Goal: Information Seeking & Learning: Check status

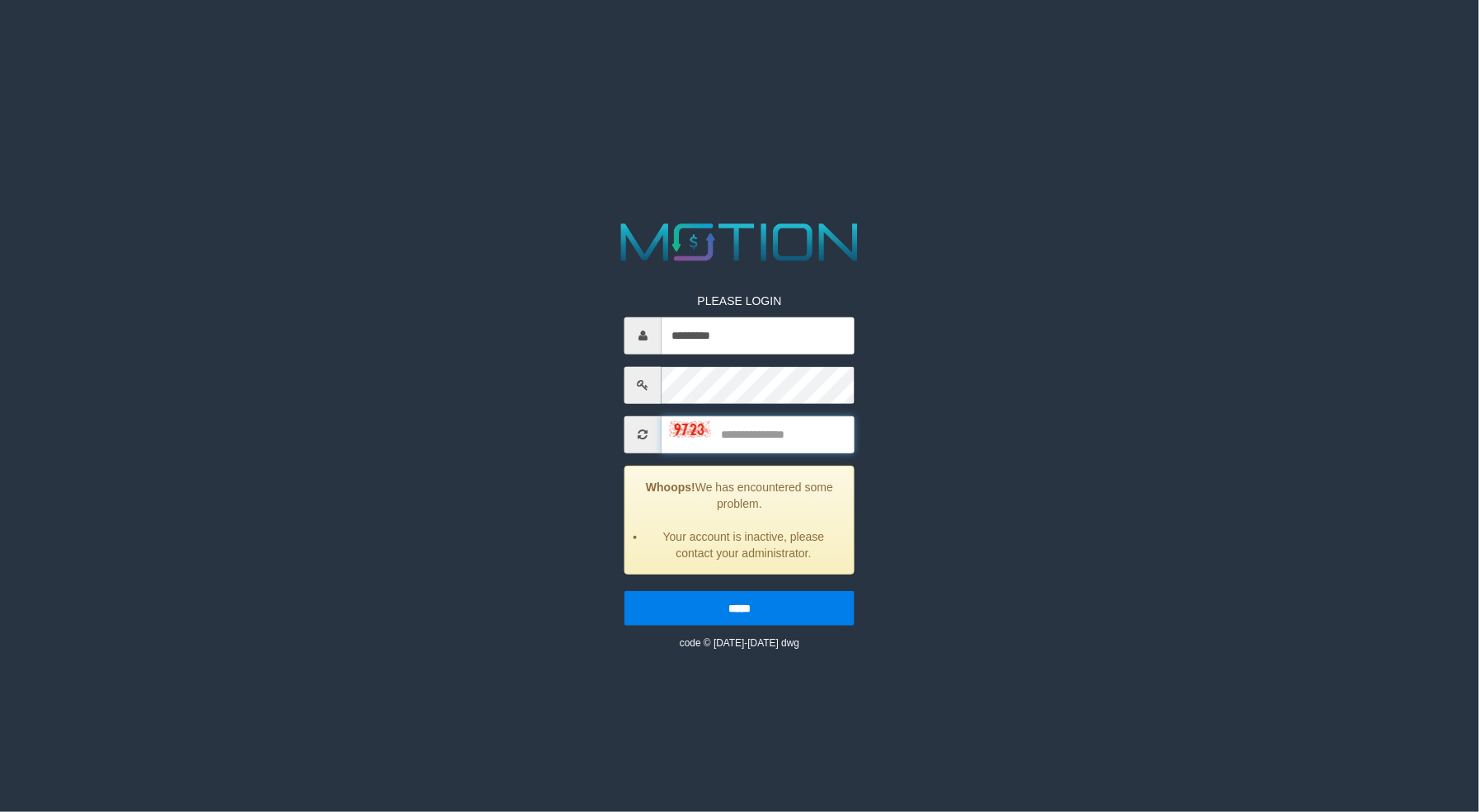
click at [798, 441] on input "text" at bounding box center [758, 435] width 193 height 37
type input "****"
click at [624, 591] on input "*****" at bounding box center [739, 608] width 230 height 35
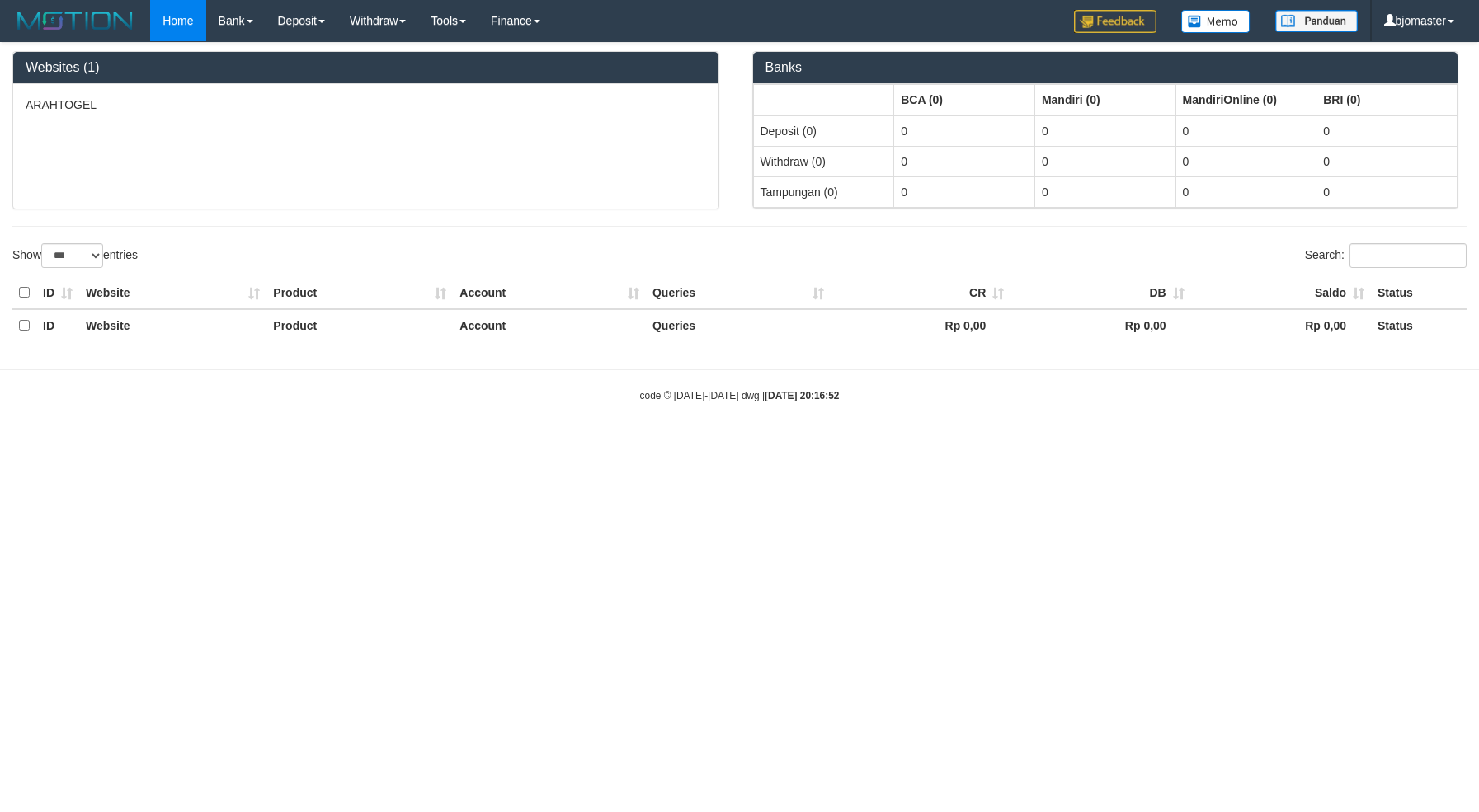
select select "***"
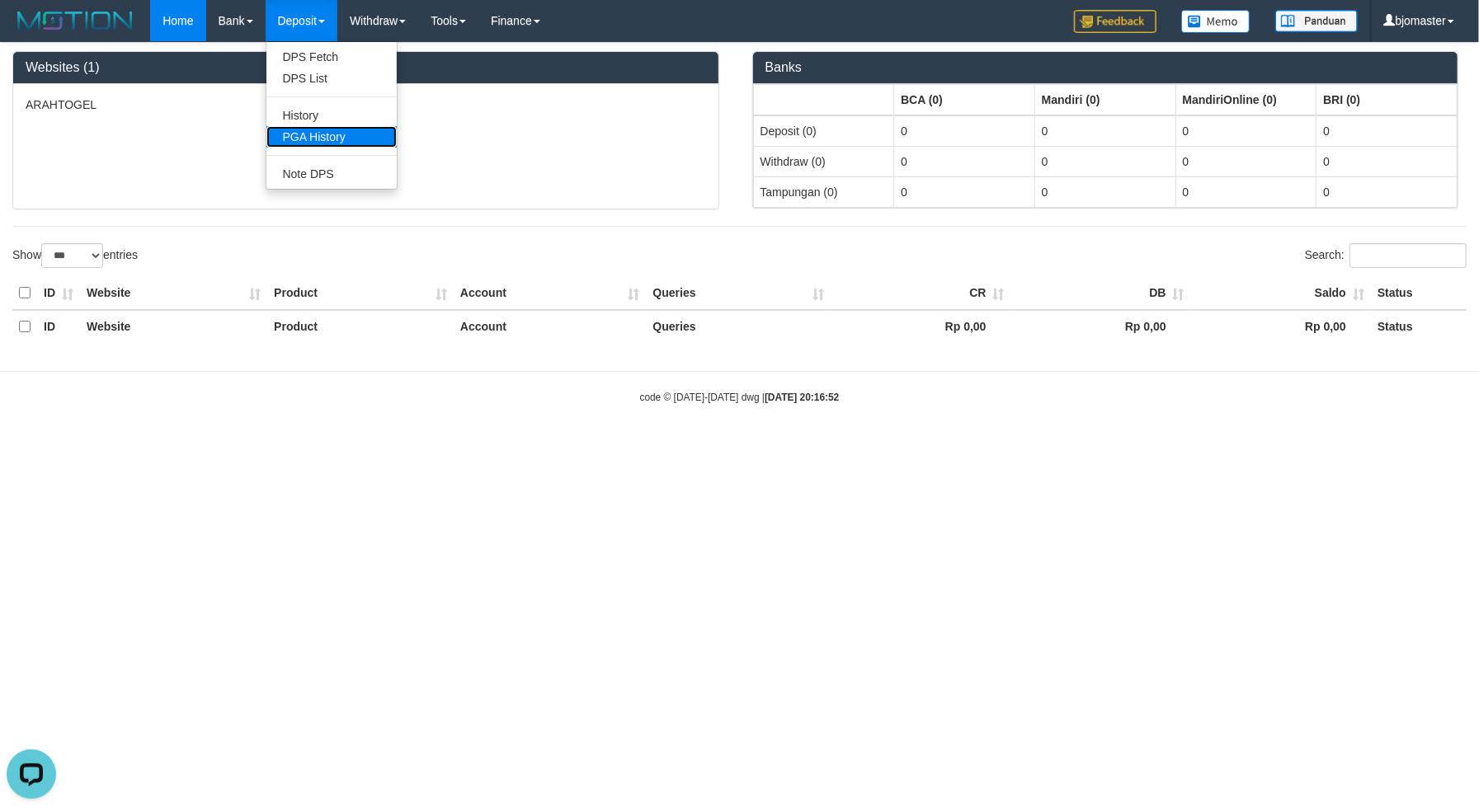
click at [324, 138] on link "PGA History" at bounding box center [331, 136] width 131 height 21
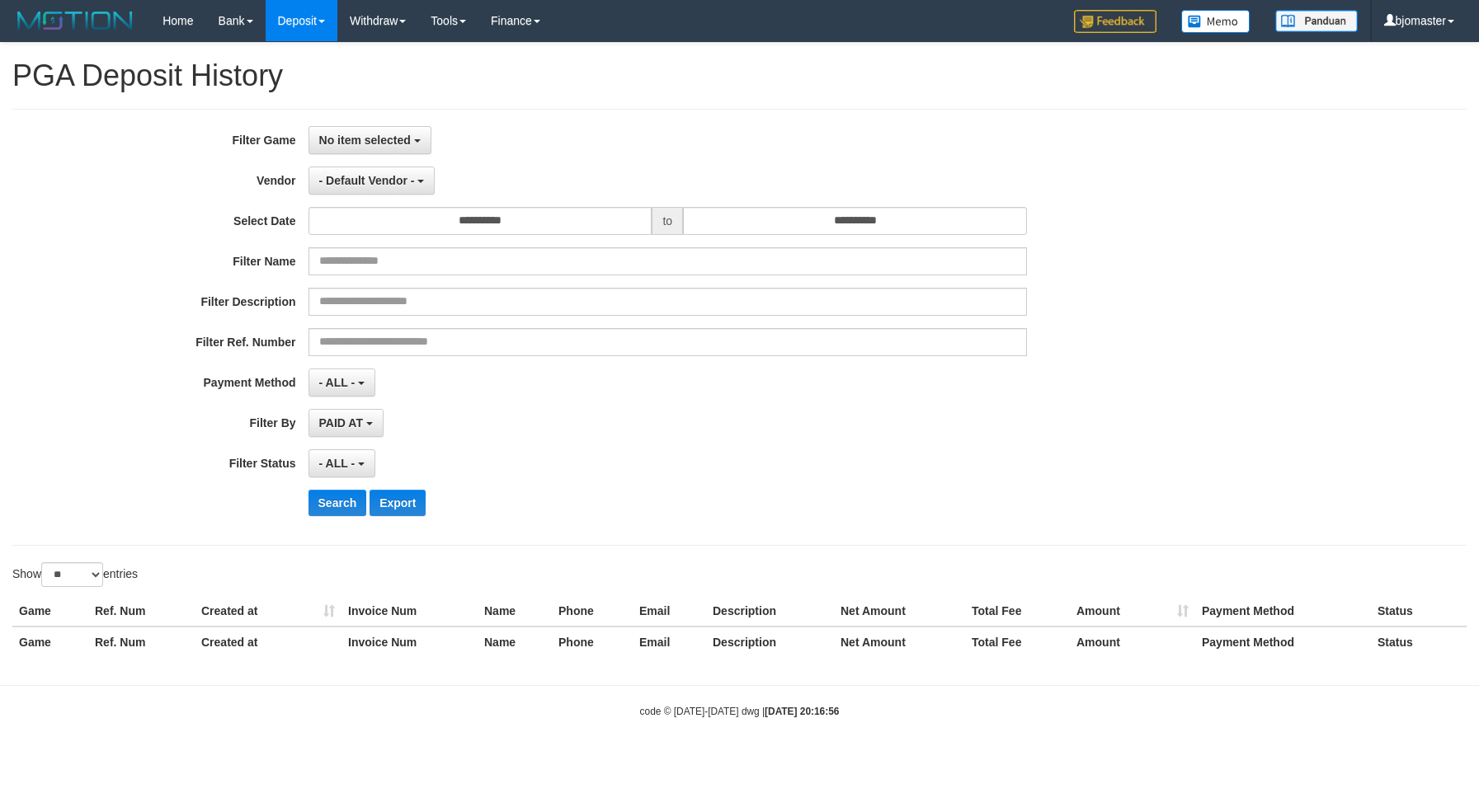
select select
select select "**"
click at [361, 136] on span "No item selected" at bounding box center [365, 141] width 92 height 13
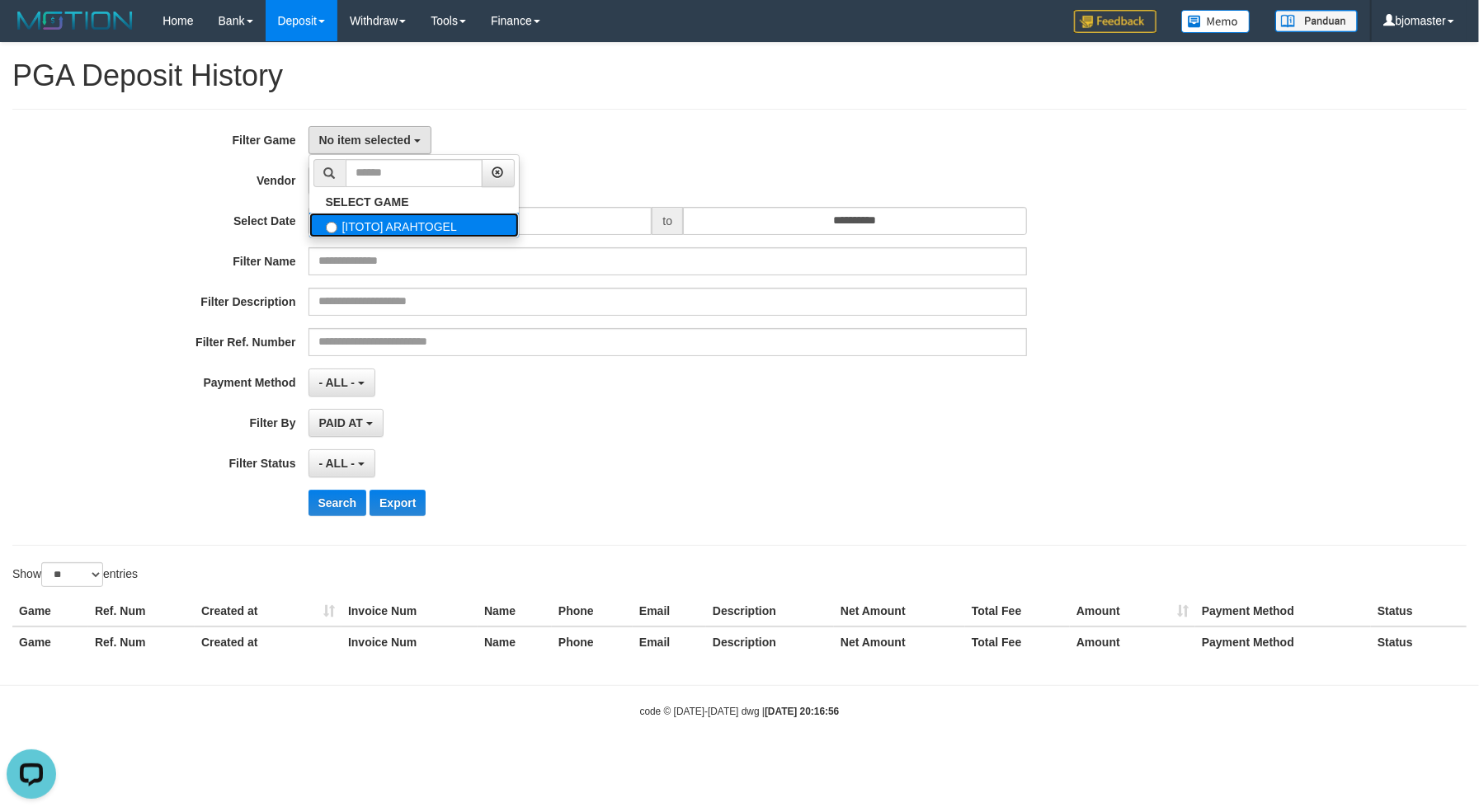
click at [362, 221] on label "[ITOTO] ARAHTOGEL" at bounding box center [414, 225] width 210 height 24
select select "****"
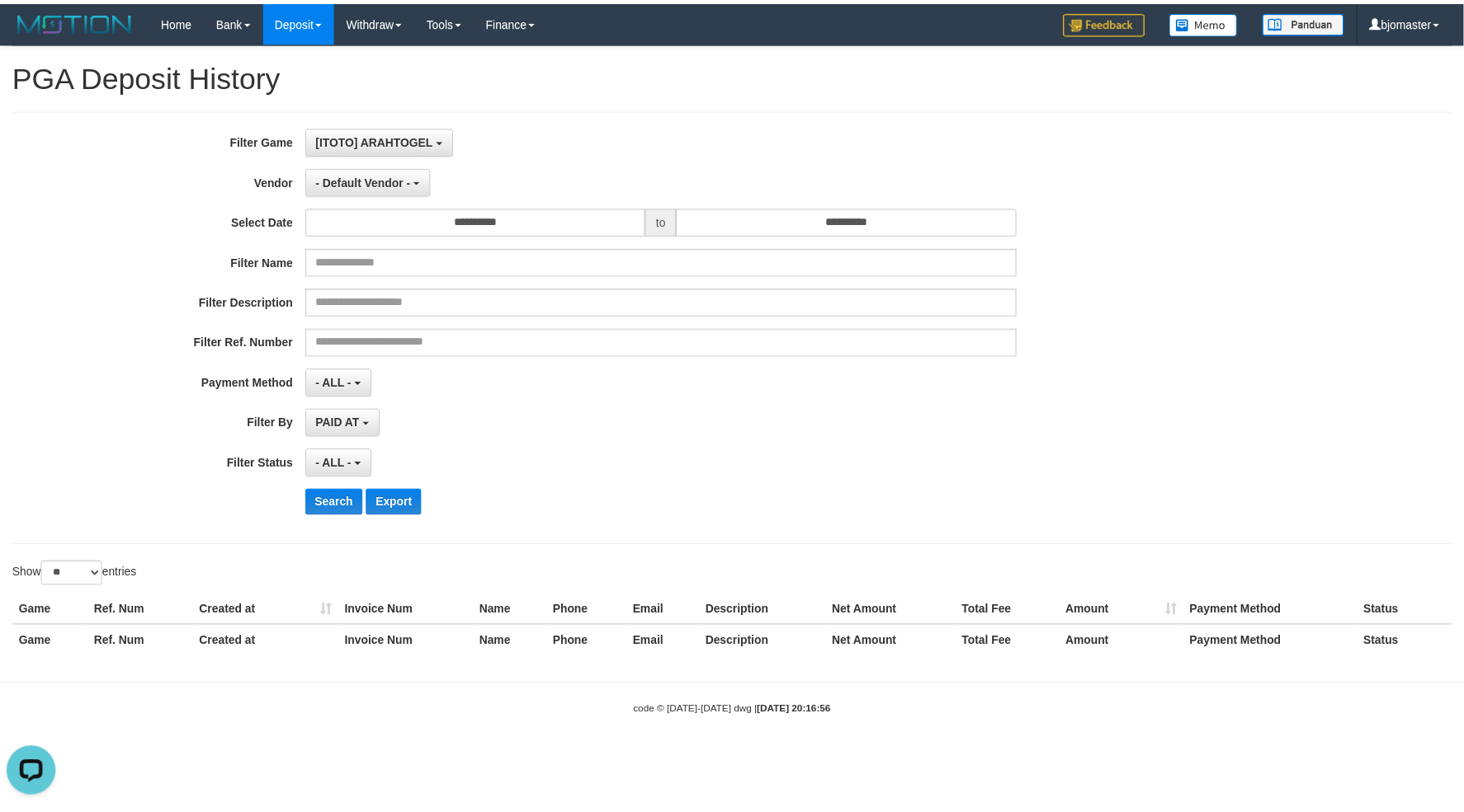
scroll to position [13, 0]
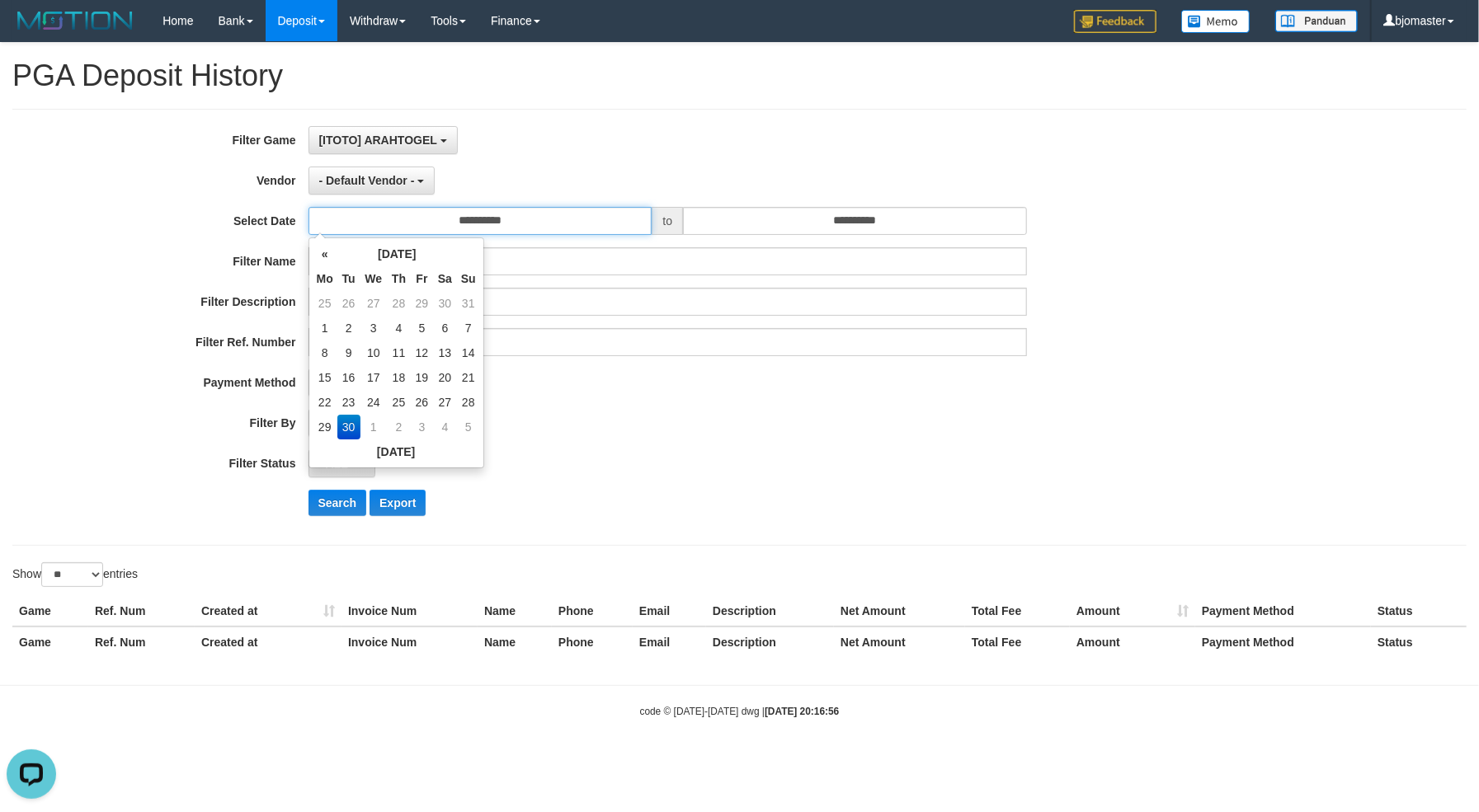
click at [562, 221] on input "**********" at bounding box center [480, 221] width 344 height 28
click at [333, 403] on td "22" at bounding box center [324, 402] width 24 height 24
type input "**********"
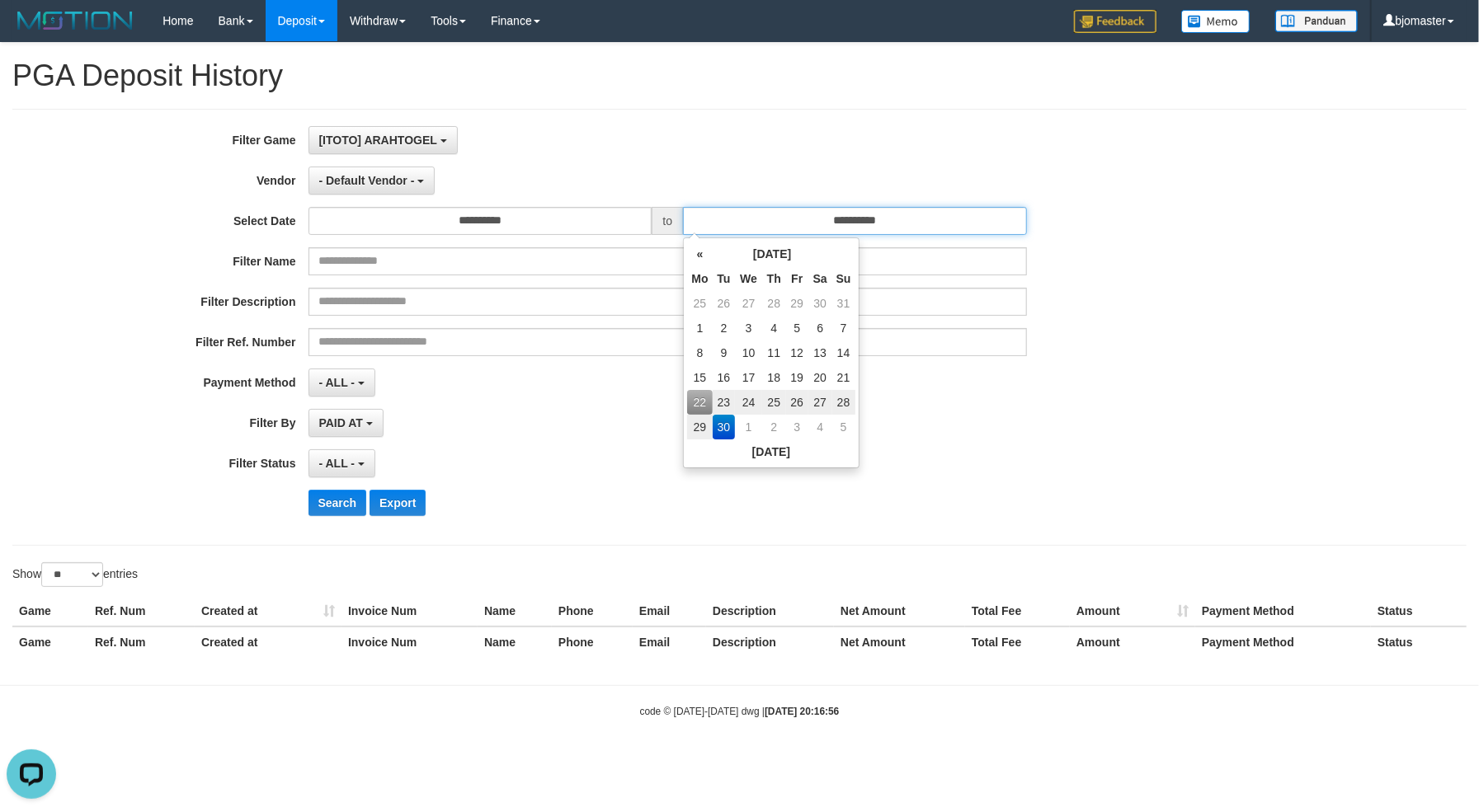
click at [941, 215] on input "**********" at bounding box center [855, 221] width 344 height 28
click at [844, 398] on td "28" at bounding box center [844, 402] width 23 height 24
type input "**********"
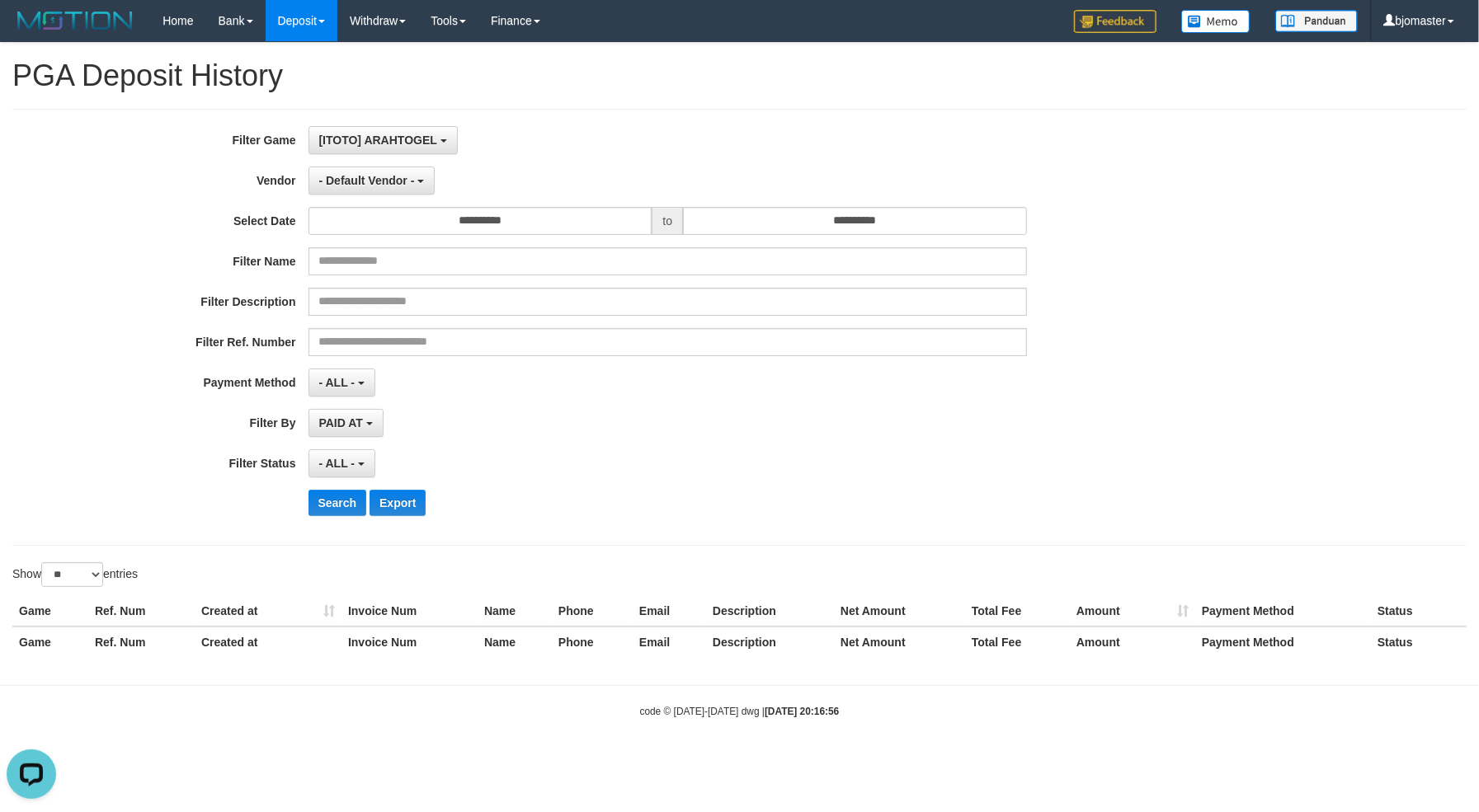
click at [1140, 437] on div "**********" at bounding box center [616, 423] width 1233 height 28
click at [381, 179] on span "- Default Vendor -" at bounding box center [367, 181] width 96 height 13
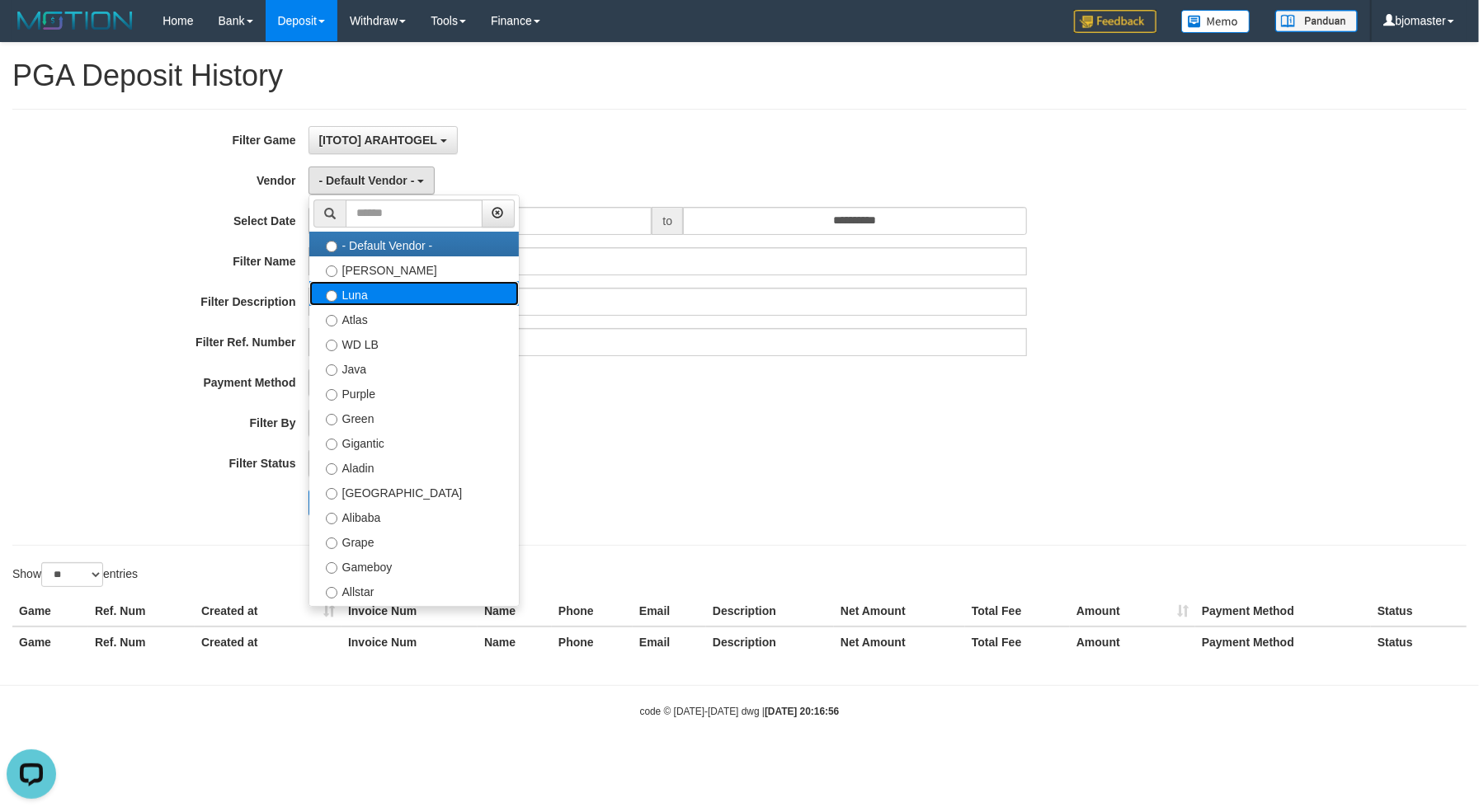
click at [398, 294] on label "Luna" at bounding box center [414, 293] width 210 height 24
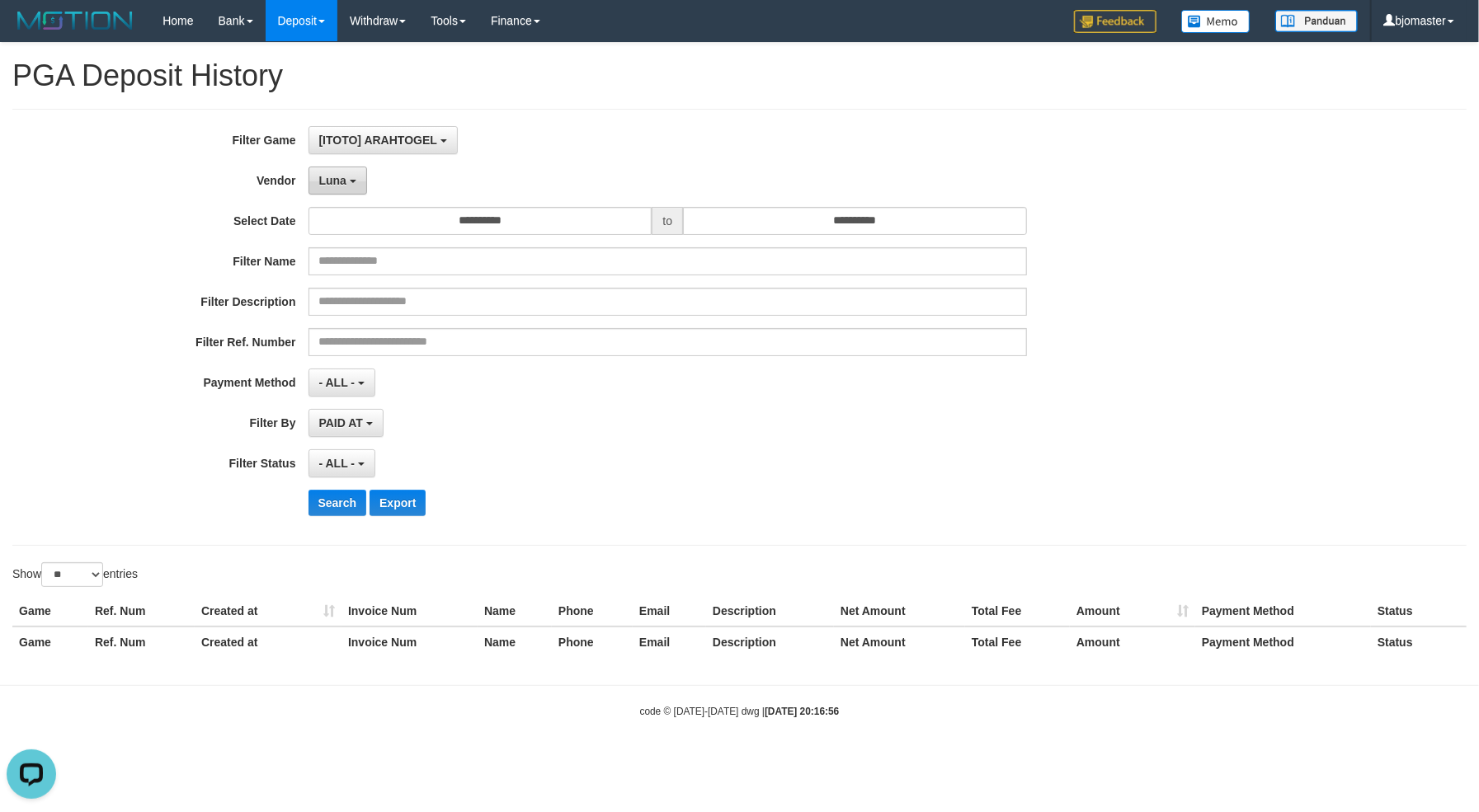
click at [350, 187] on button "Luna" at bounding box center [338, 180] width 59 height 28
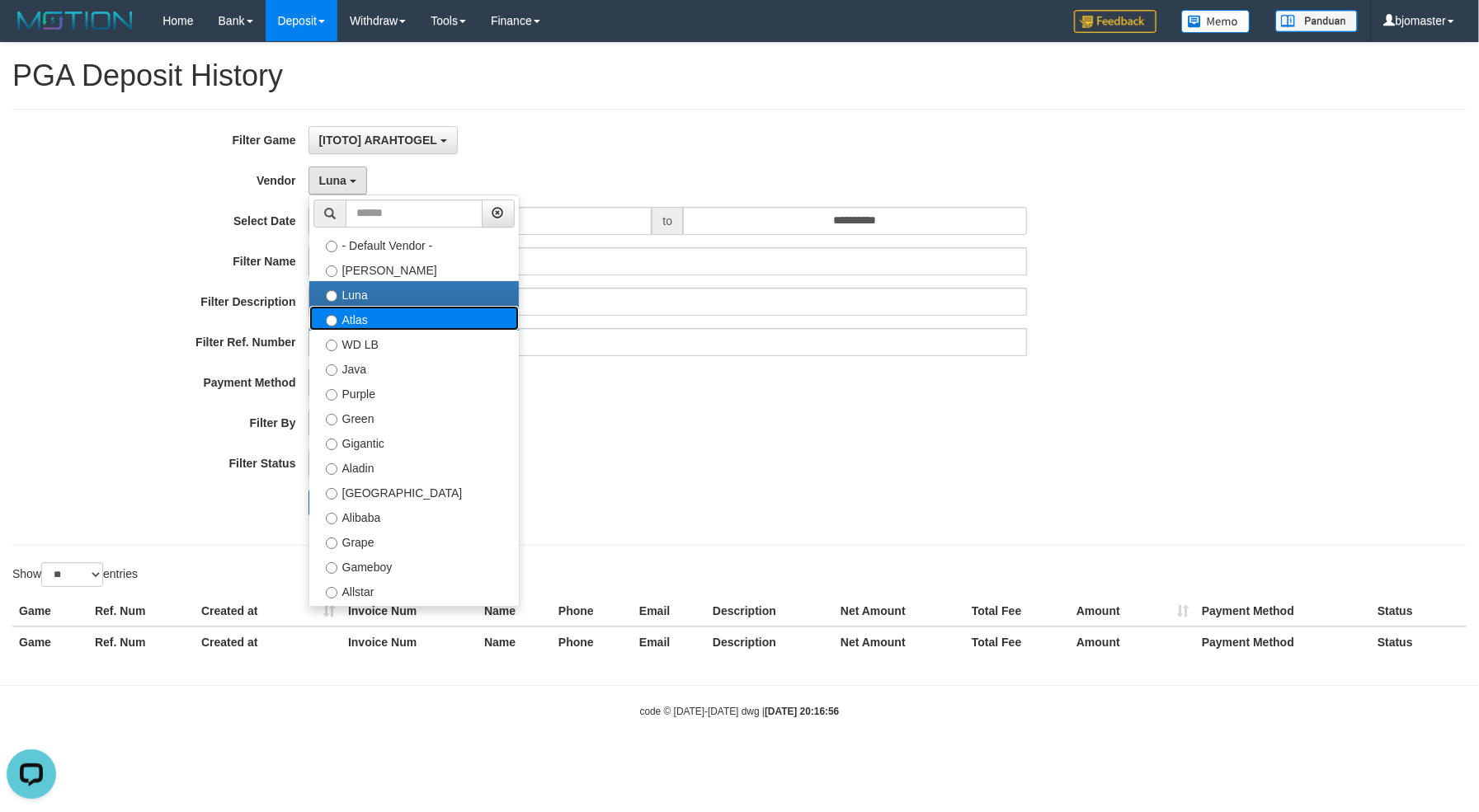
click at [378, 318] on label "Atlas" at bounding box center [414, 318] width 210 height 24
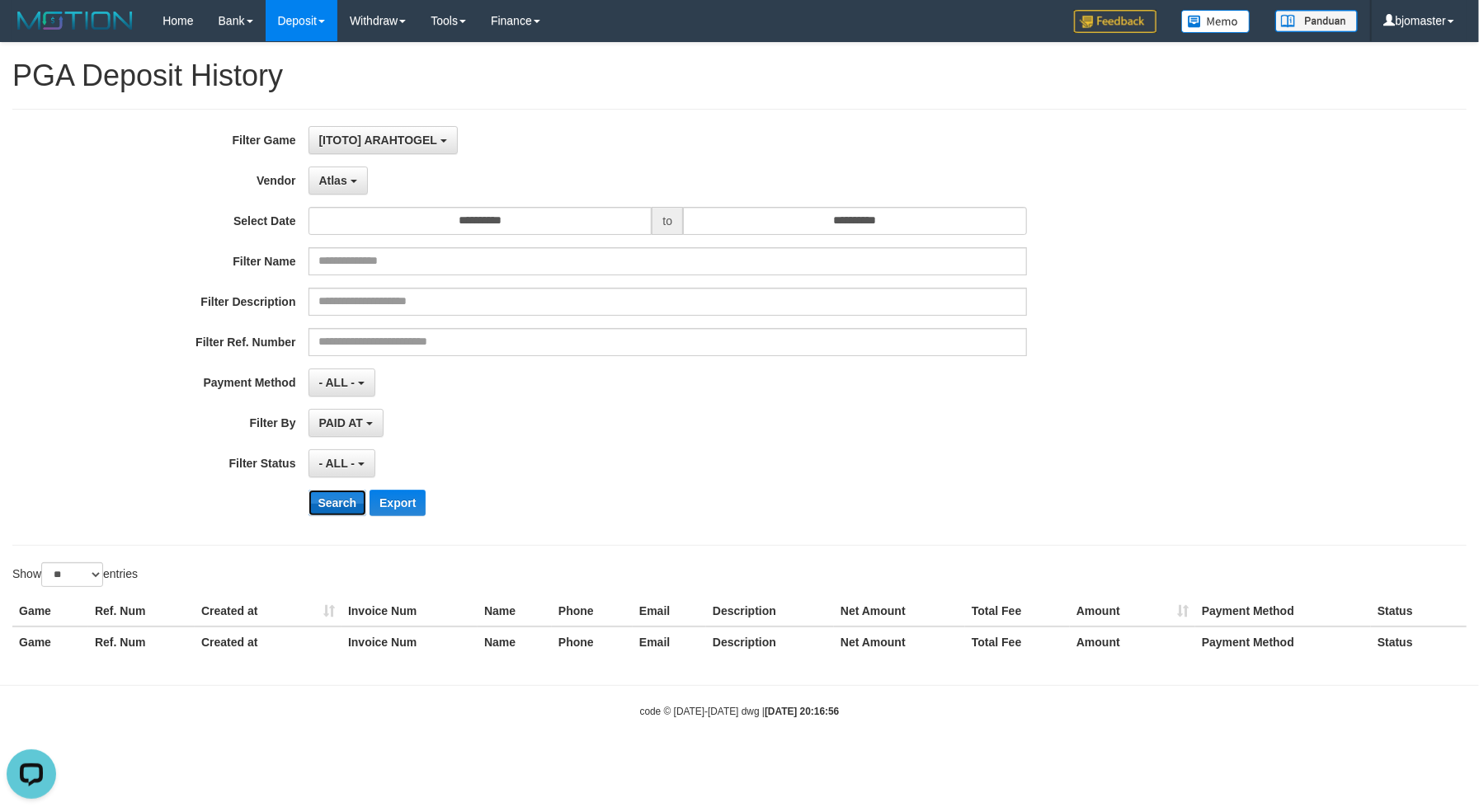
drag, startPoint x: 346, startPoint y: 499, endPoint x: 570, endPoint y: 512, distance: 224.4
click at [346, 499] on button "Search" at bounding box center [338, 503] width 59 height 26
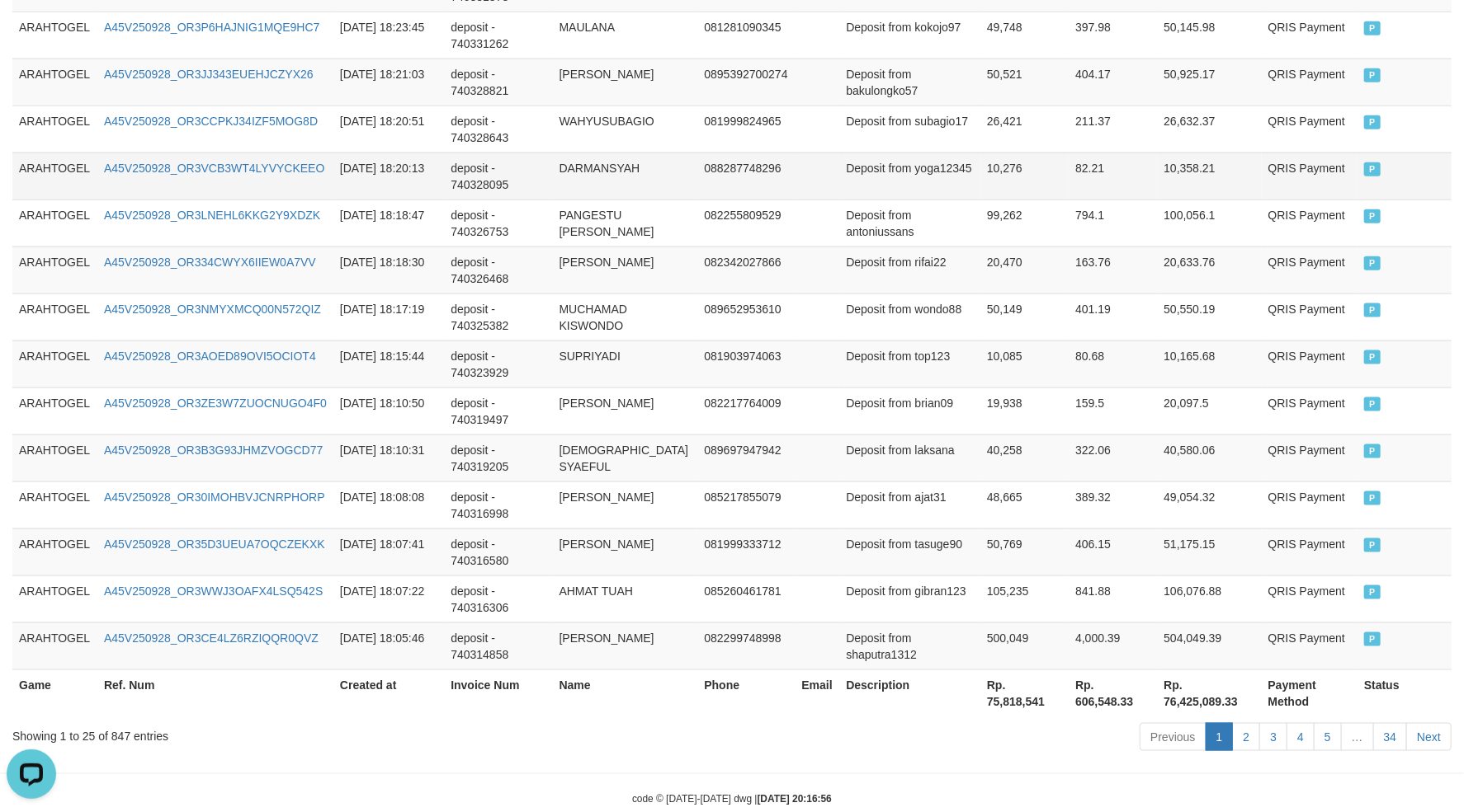
scroll to position [1189, 0]
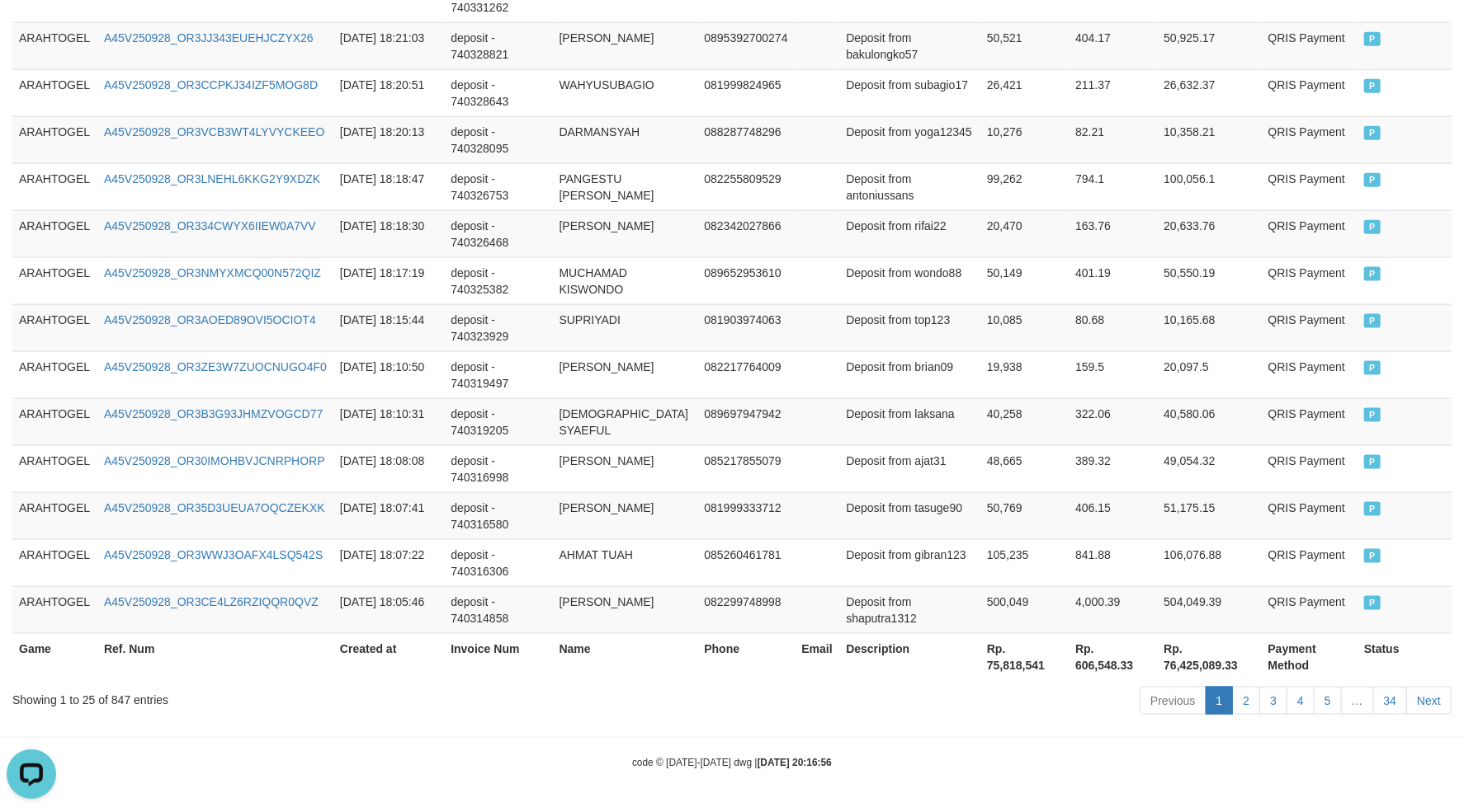
click at [989, 663] on th "Rp. 75,818,541" at bounding box center [1024, 657] width 88 height 47
drag, startPoint x: 989, startPoint y: 663, endPoint x: 1028, endPoint y: 665, distance: 39.1
click at [1028, 665] on th "Rp. 75,818,541" at bounding box center [1024, 657] width 88 height 47
copy th "75,818,541"
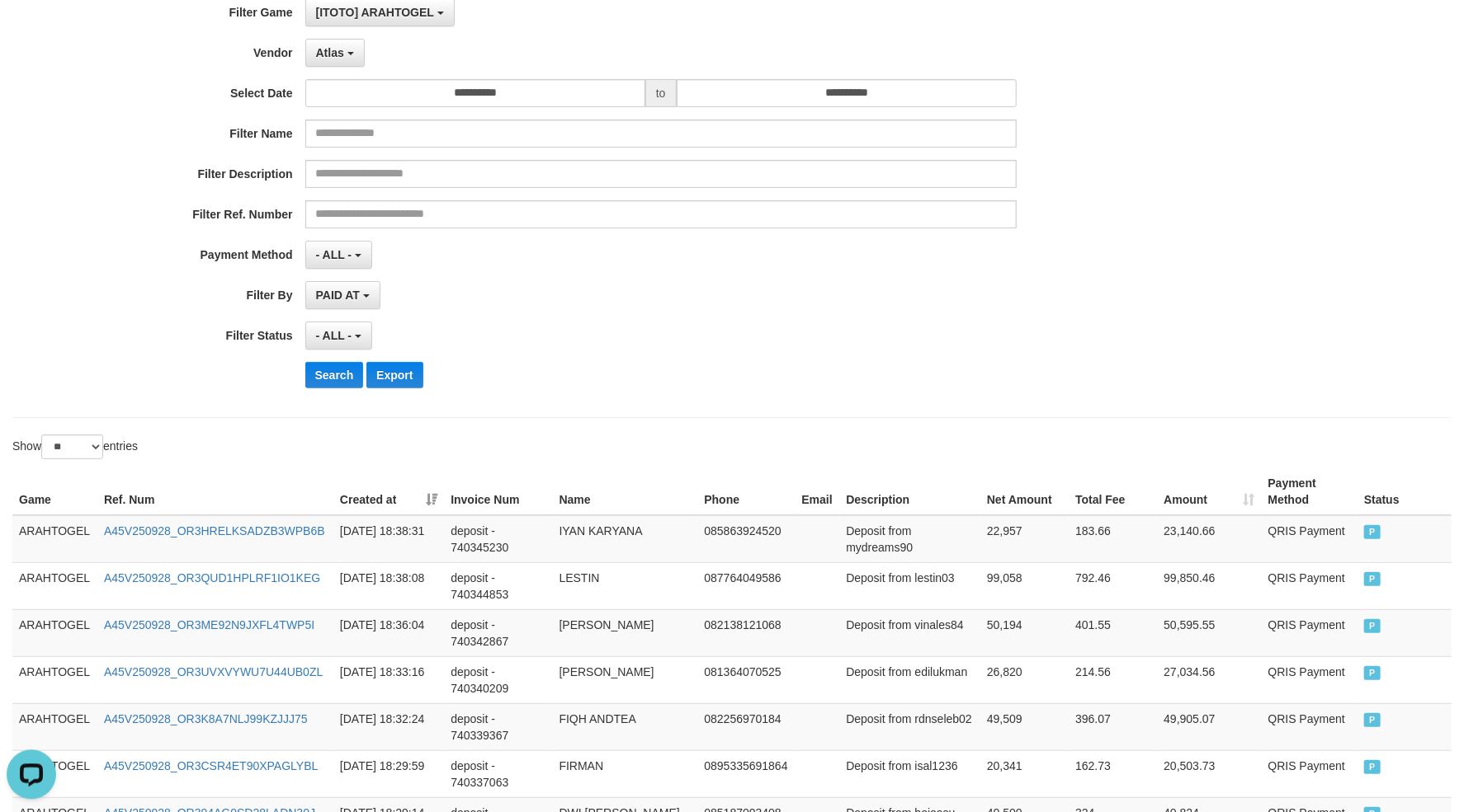
scroll to position [0, 0]
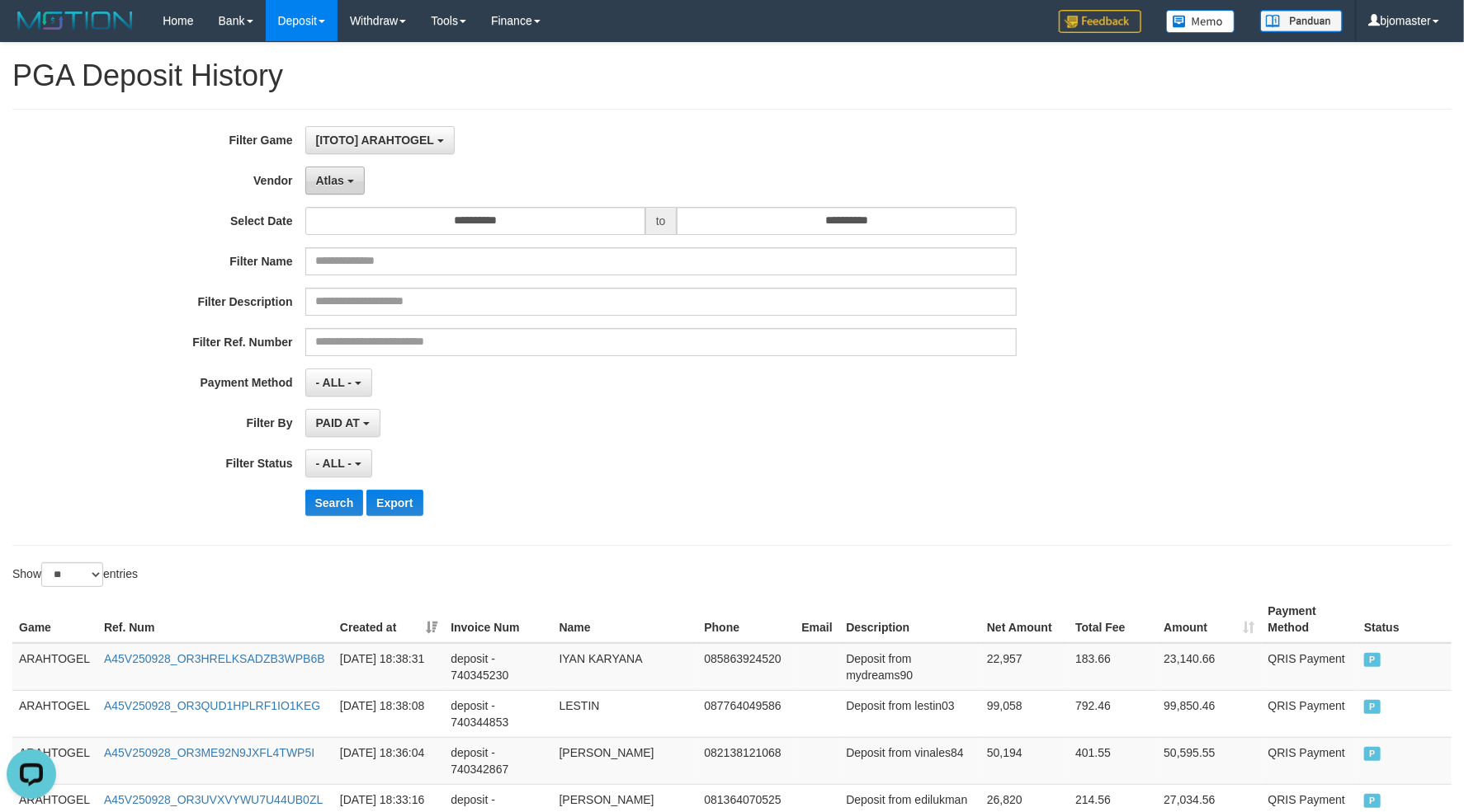
click at [342, 191] on button "Atlas" at bounding box center [335, 180] width 59 height 28
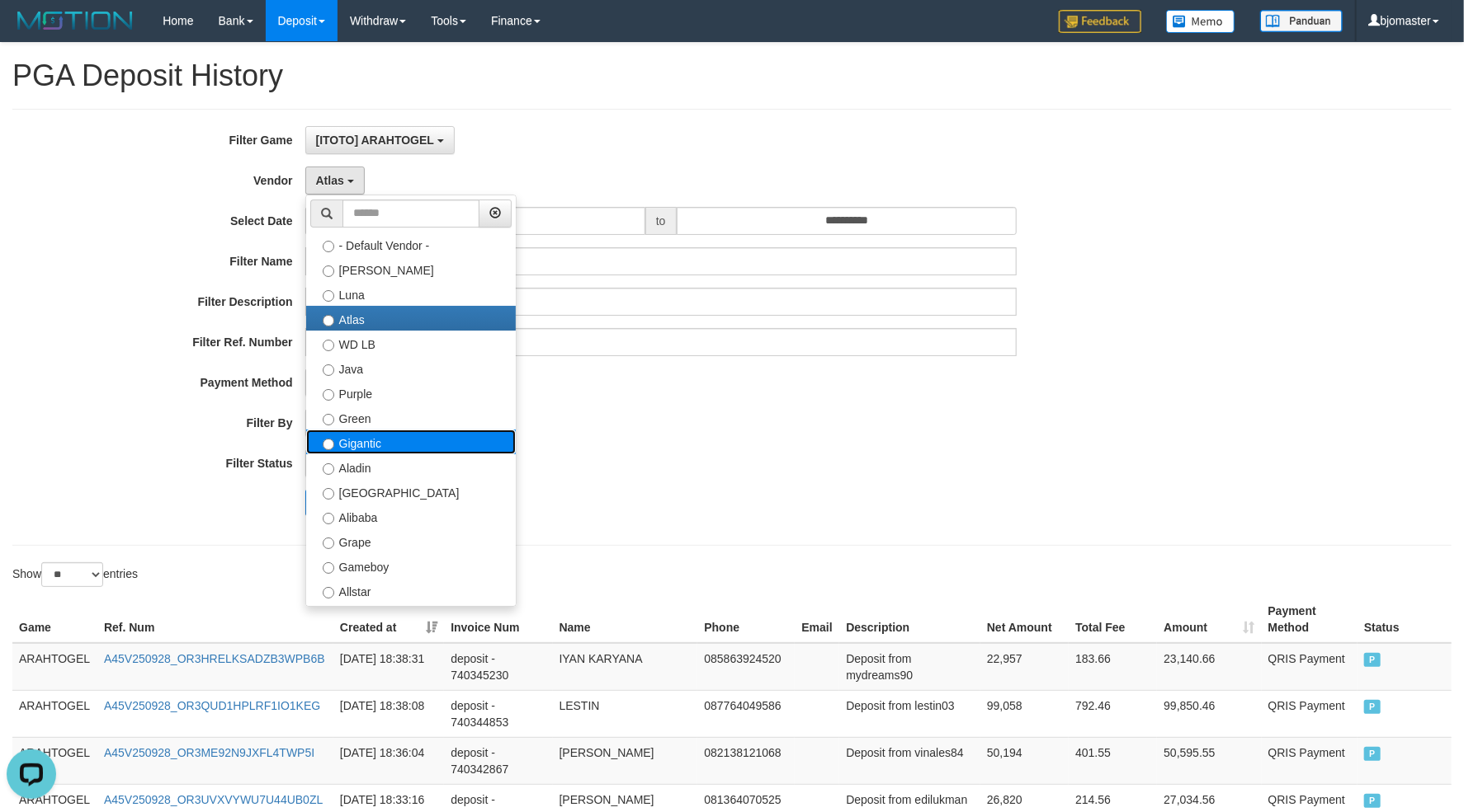
click at [400, 445] on label "Gigantic" at bounding box center [410, 441] width 210 height 24
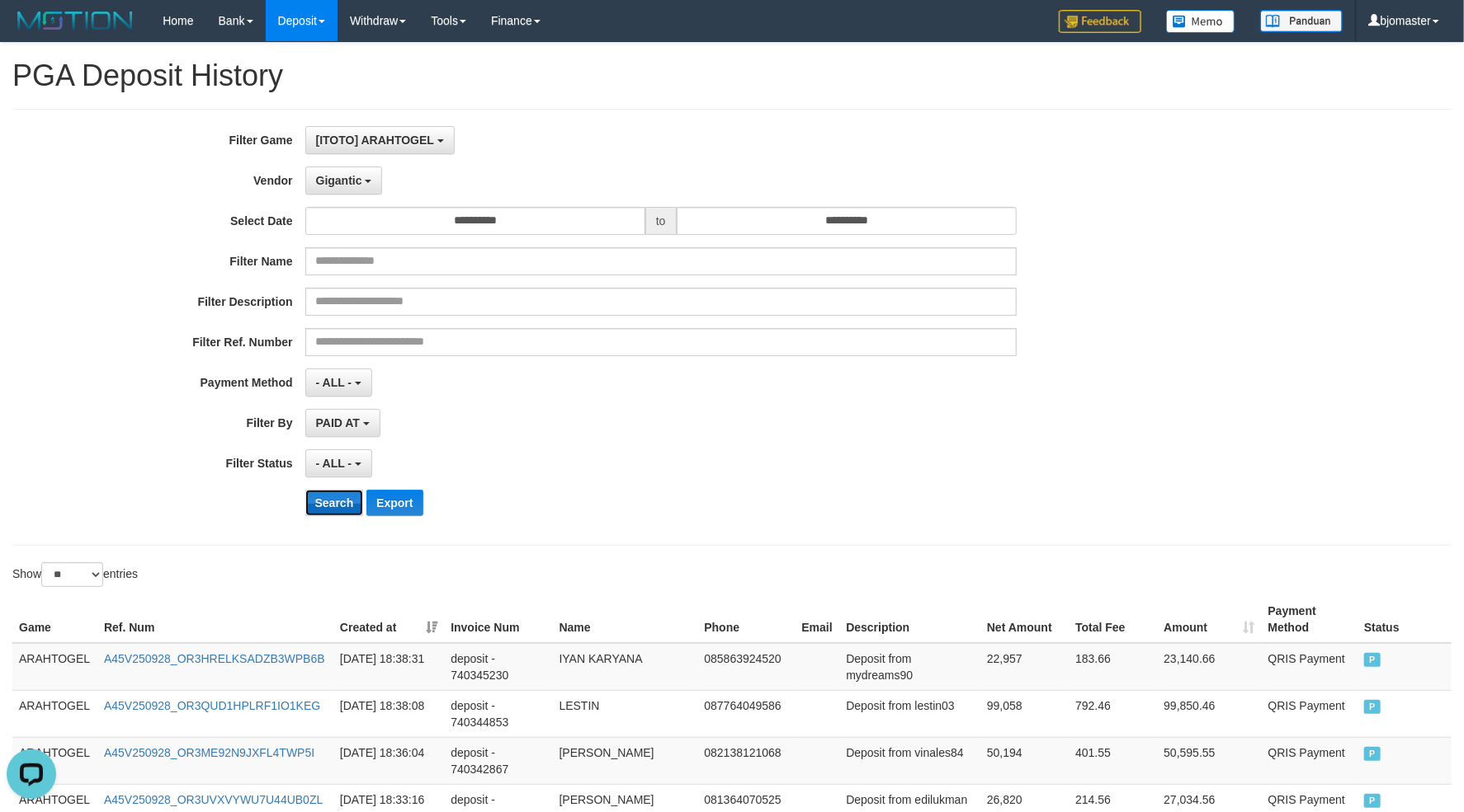
click at [335, 504] on button "Search" at bounding box center [335, 503] width 59 height 26
click at [791, 474] on div "- ALL - SELECT ALL - ALL - SELECT STATUS PENDING/UNPAID PAID CANCELED EXPIRED" at bounding box center [661, 463] width 711 height 28
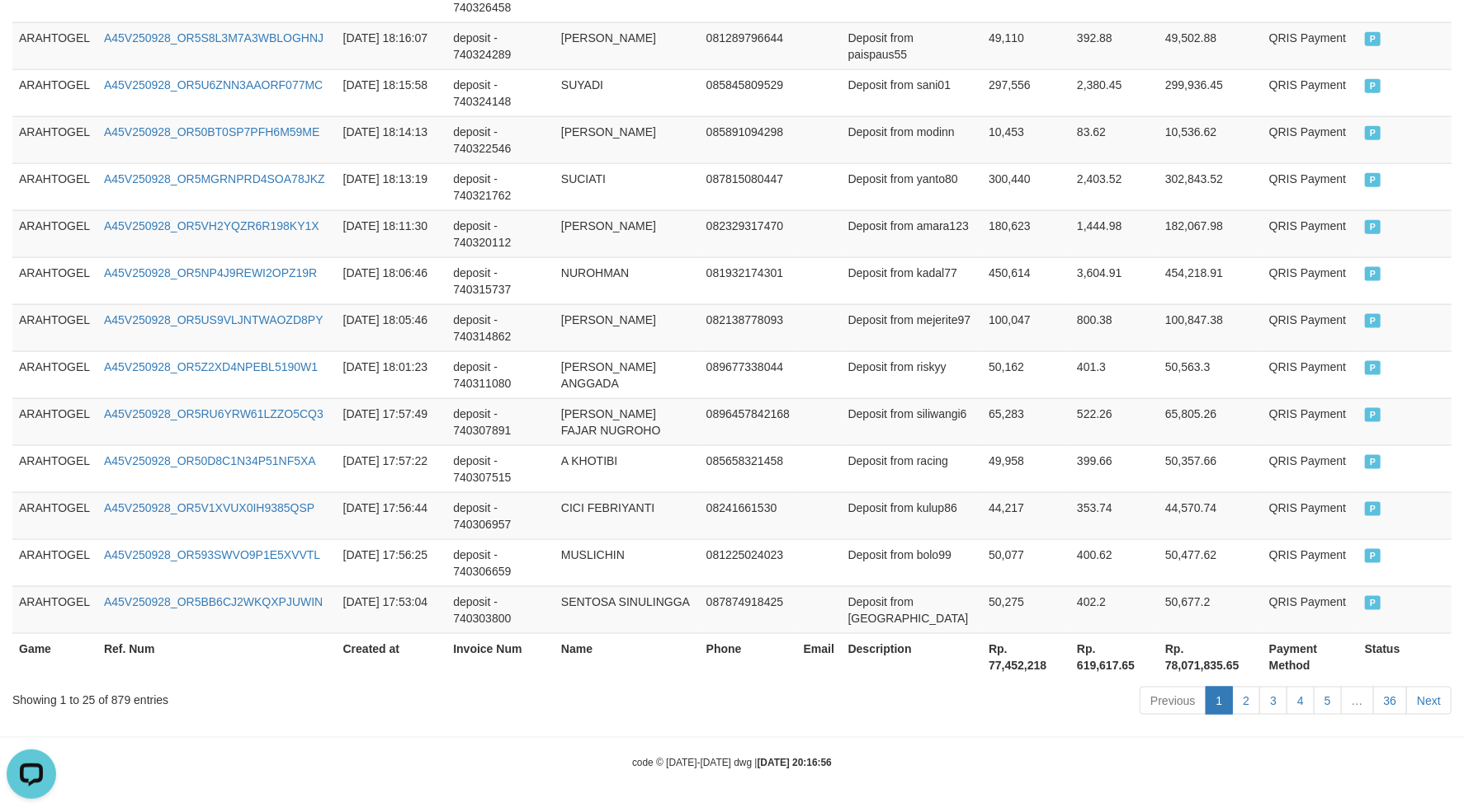
click at [995, 665] on th "Rp. 77,452,218" at bounding box center [1026, 657] width 88 height 47
drag, startPoint x: 995, startPoint y: 665, endPoint x: 1037, endPoint y: 668, distance: 42.1
click at [1037, 668] on th "Rp. 77,452,218" at bounding box center [1026, 657] width 88 height 47
copy th "77,452,218"
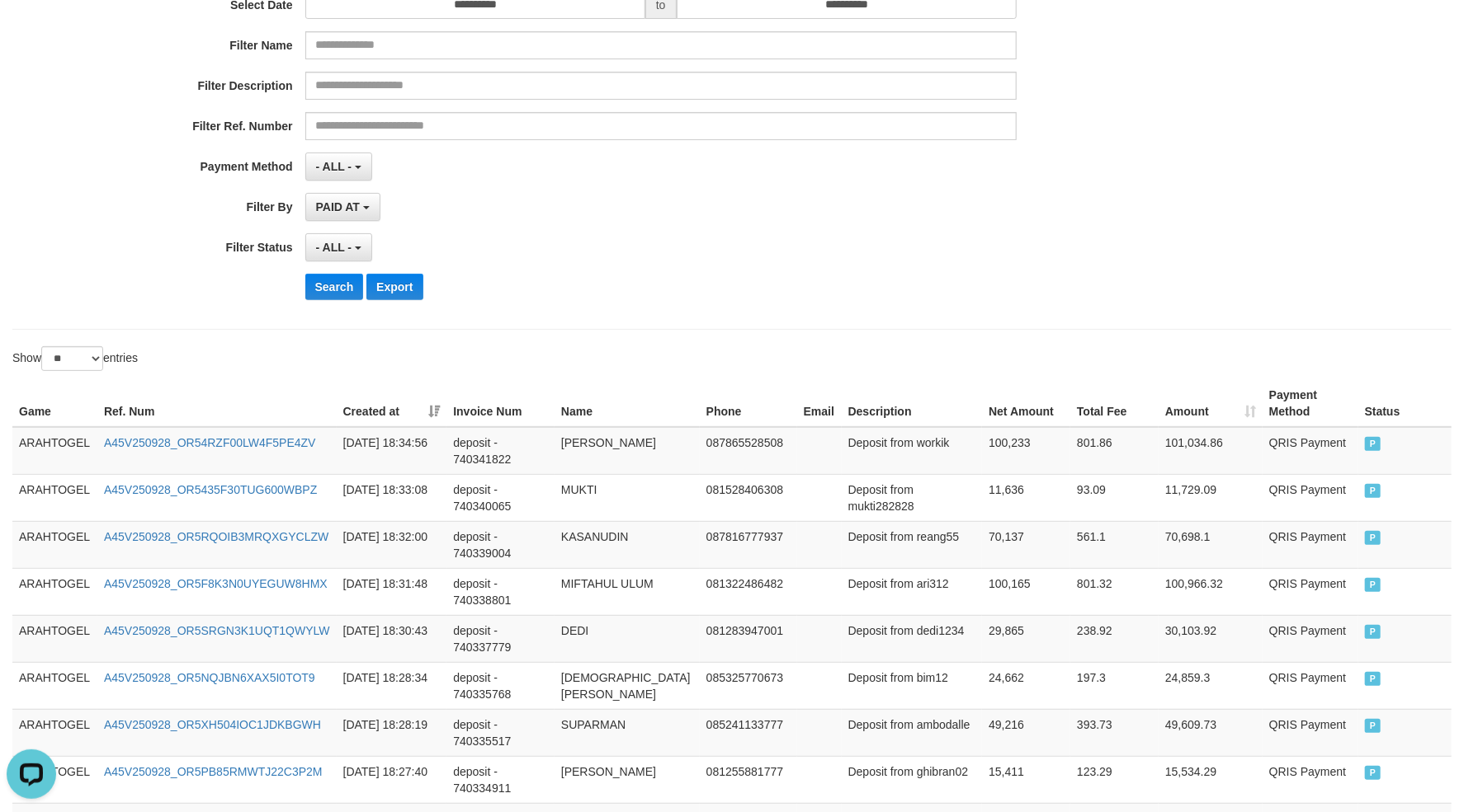
scroll to position [0, 0]
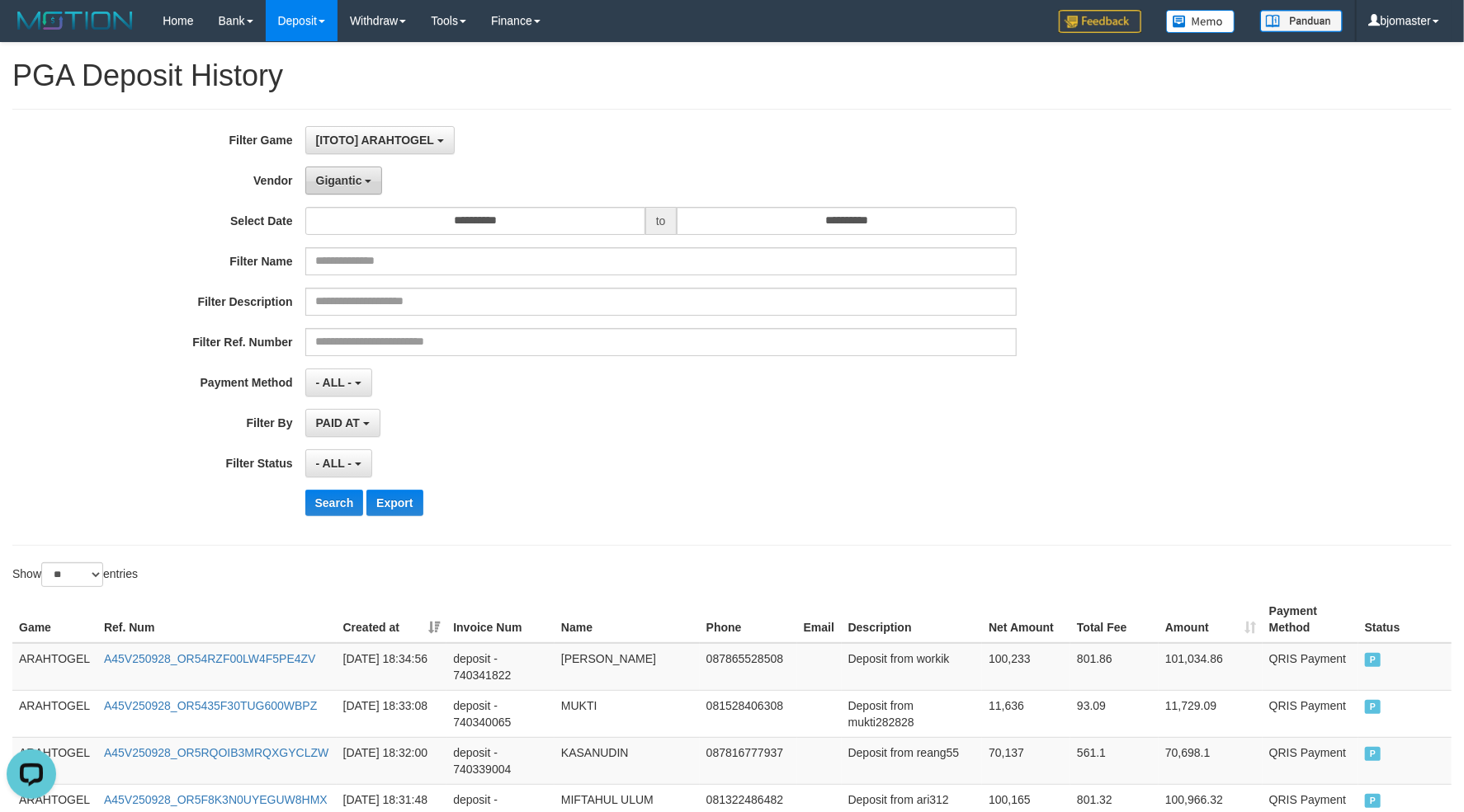
click at [325, 177] on span "Gigantic" at bounding box center [339, 181] width 46 height 13
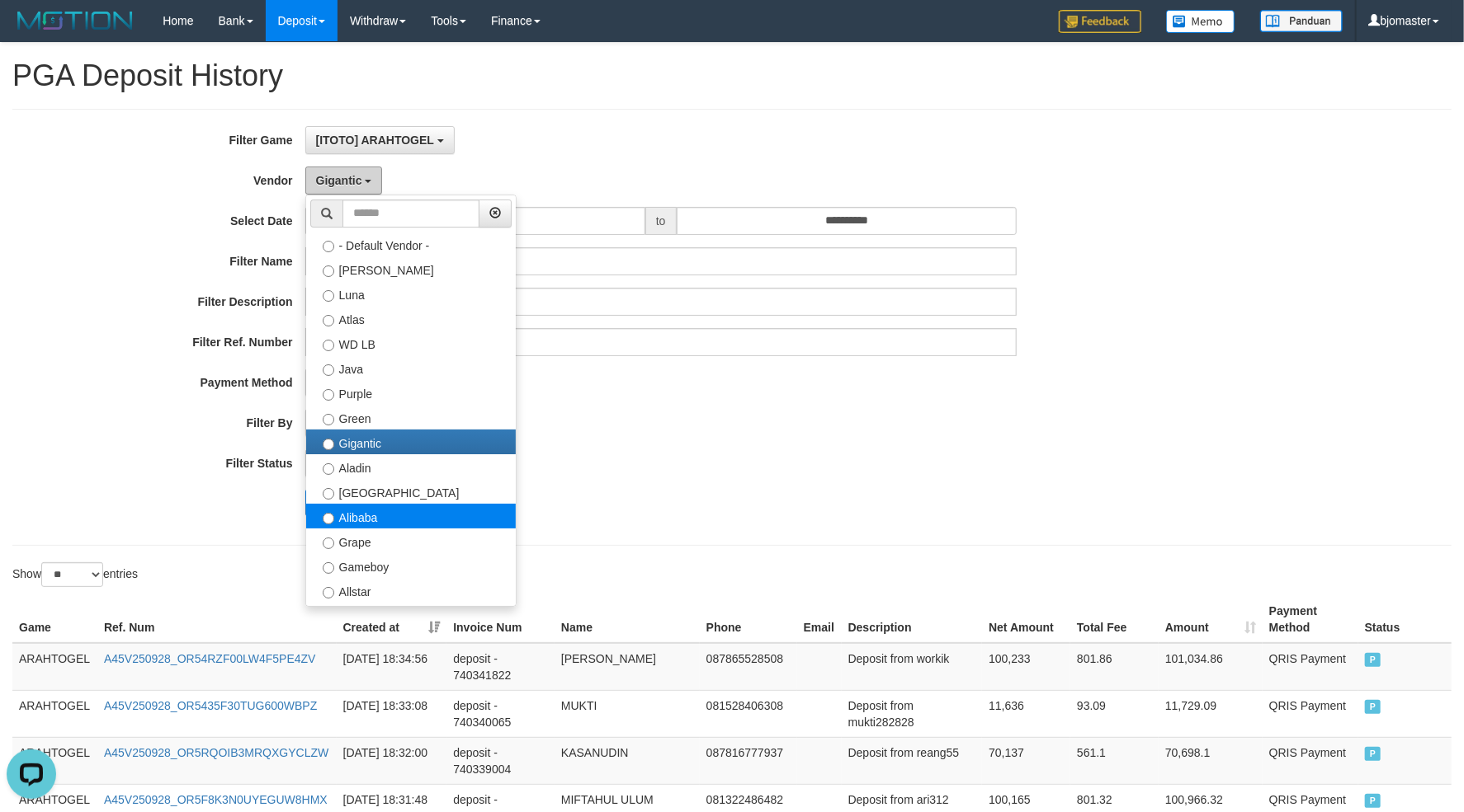
scroll to position [77, 0]
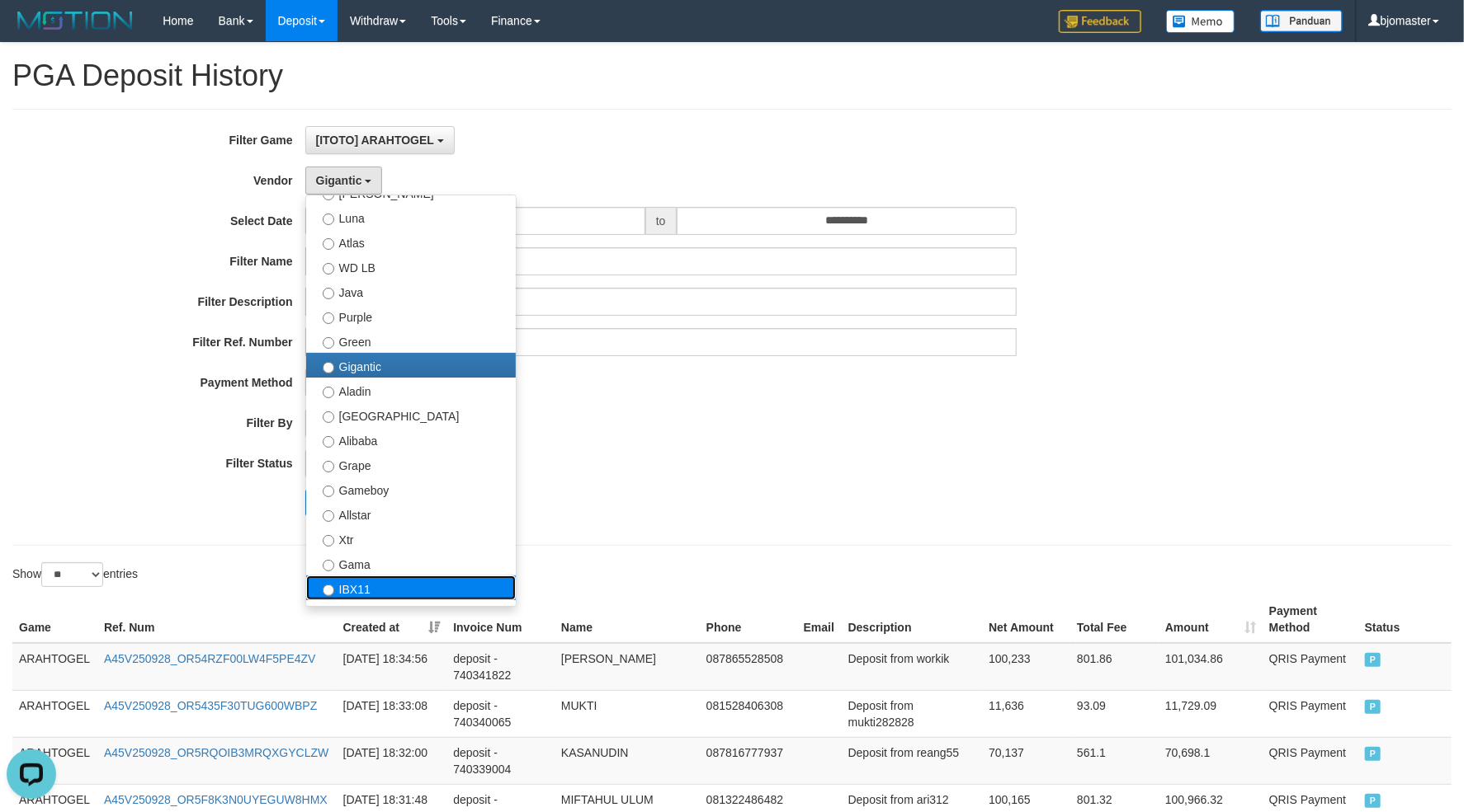
click at [393, 585] on label "IBX11" at bounding box center [410, 587] width 210 height 24
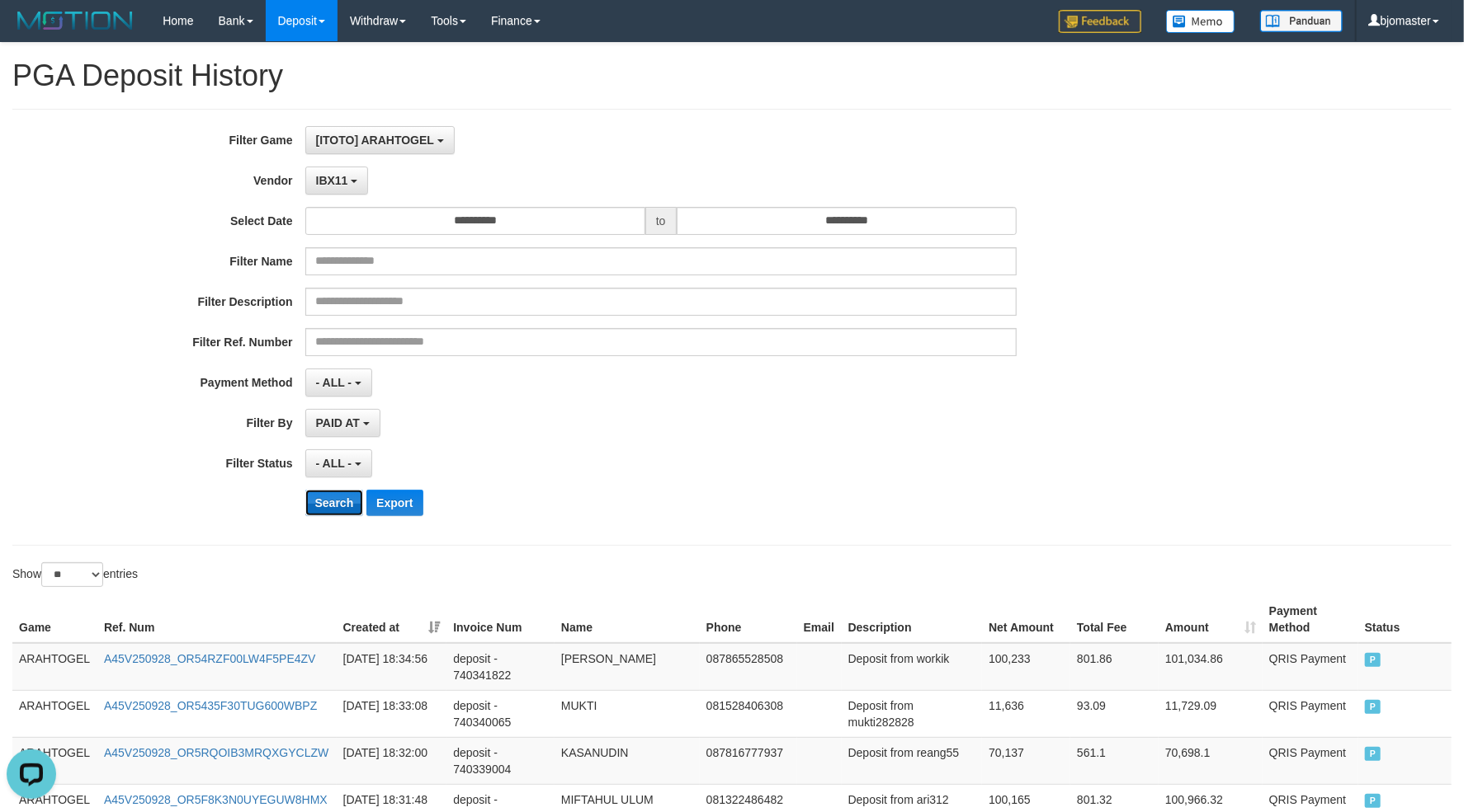
click at [335, 504] on button "Search" at bounding box center [335, 503] width 59 height 26
click at [755, 478] on div "- ALL - SELECT ALL - ALL - SELECT STATUS PENDING/UNPAID PAID CANCELED EXPIRED" at bounding box center [661, 463] width 711 height 28
click at [316, 505] on button "Search" at bounding box center [335, 503] width 59 height 26
click at [786, 456] on div "- ALL - SELECT ALL - ALL - SELECT STATUS PENDING/UNPAID PAID CANCELED EXPIRED" at bounding box center [661, 463] width 711 height 28
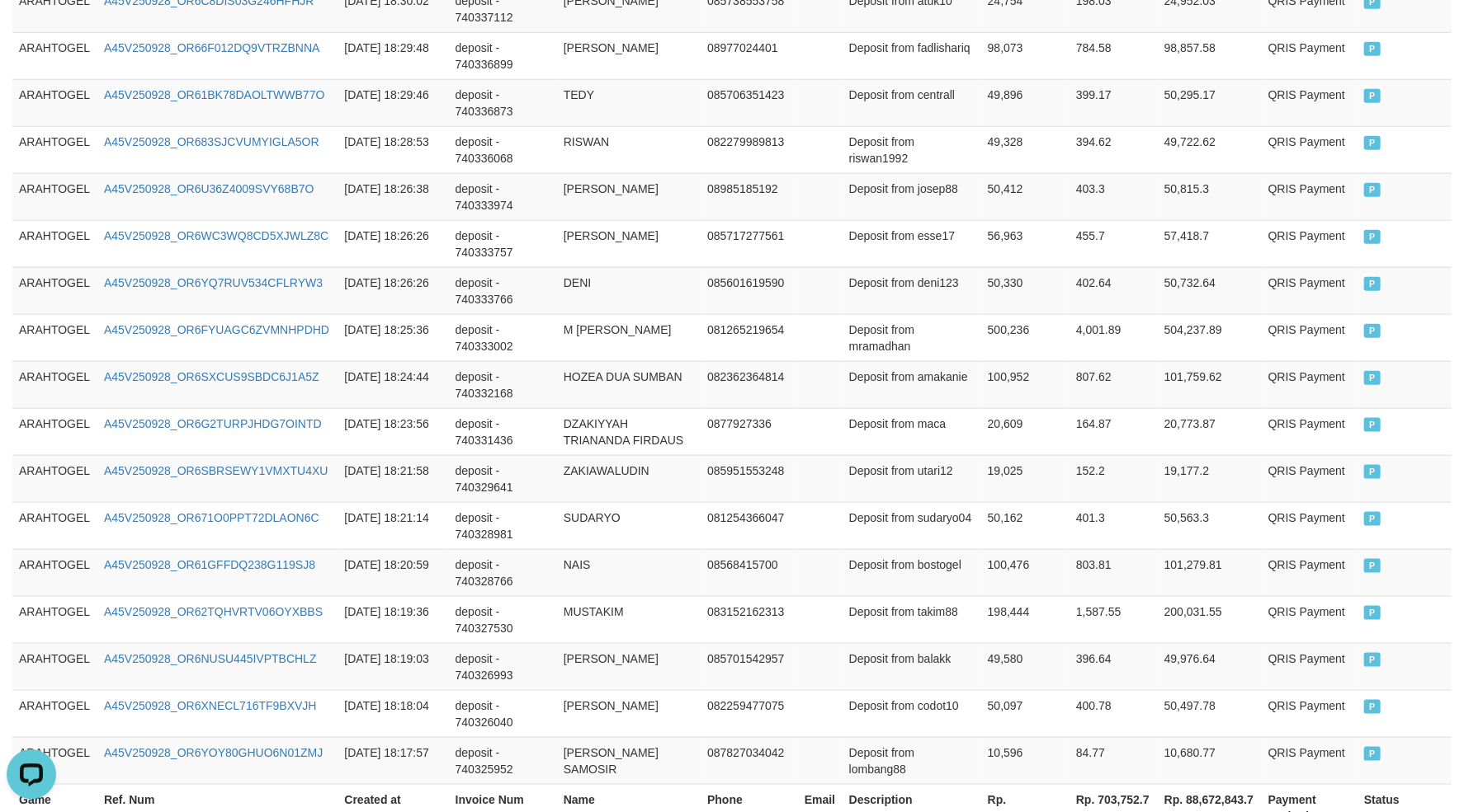
scroll to position [1189, 0]
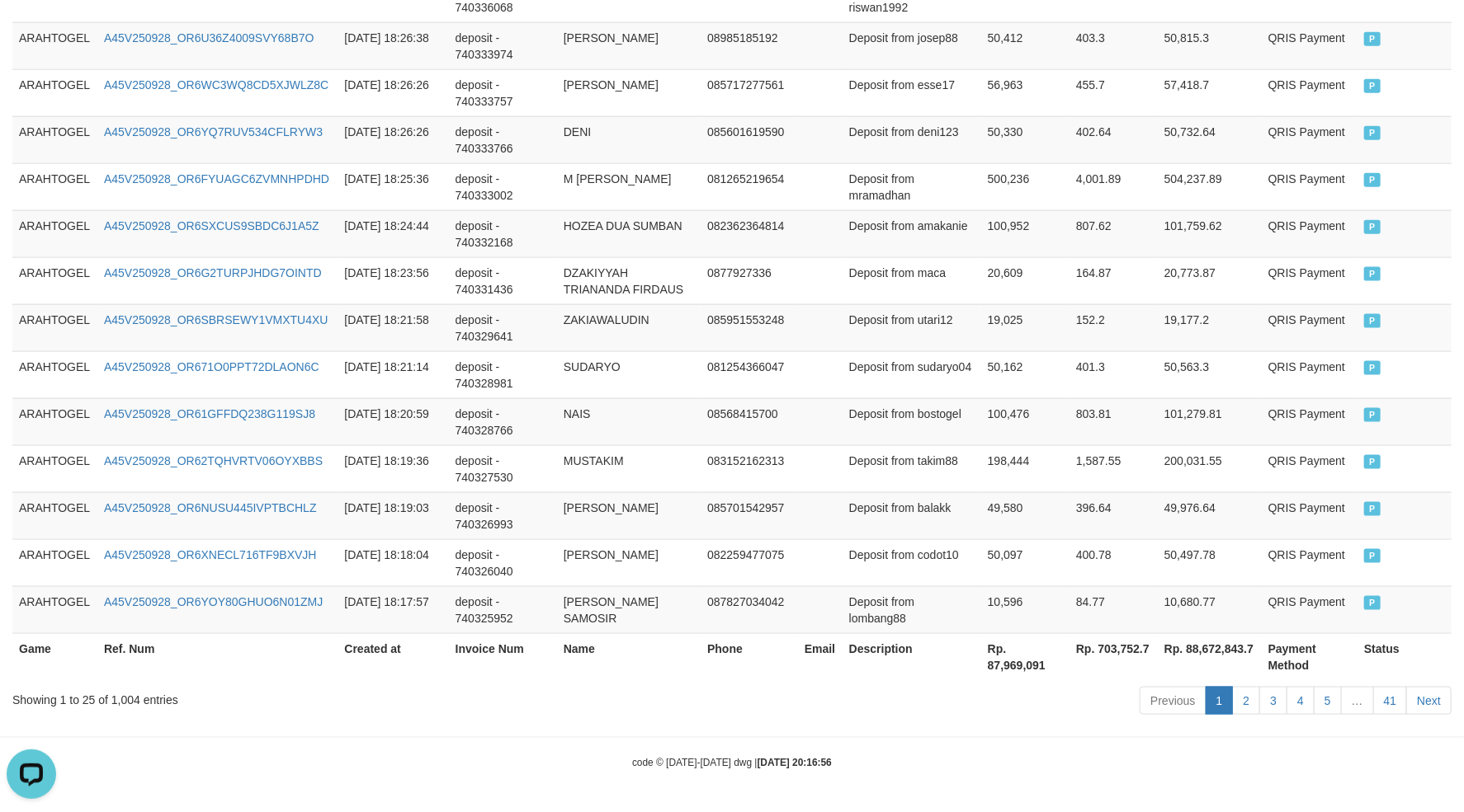
click at [993, 665] on th "Rp. 87,969,091" at bounding box center [1025, 657] width 88 height 47
drag, startPoint x: 993, startPoint y: 665, endPoint x: 1041, endPoint y: 661, distance: 48.2
click at [1041, 661] on th "Rp. 87,969,091" at bounding box center [1025, 657] width 88 height 47
copy th "87,969,091"
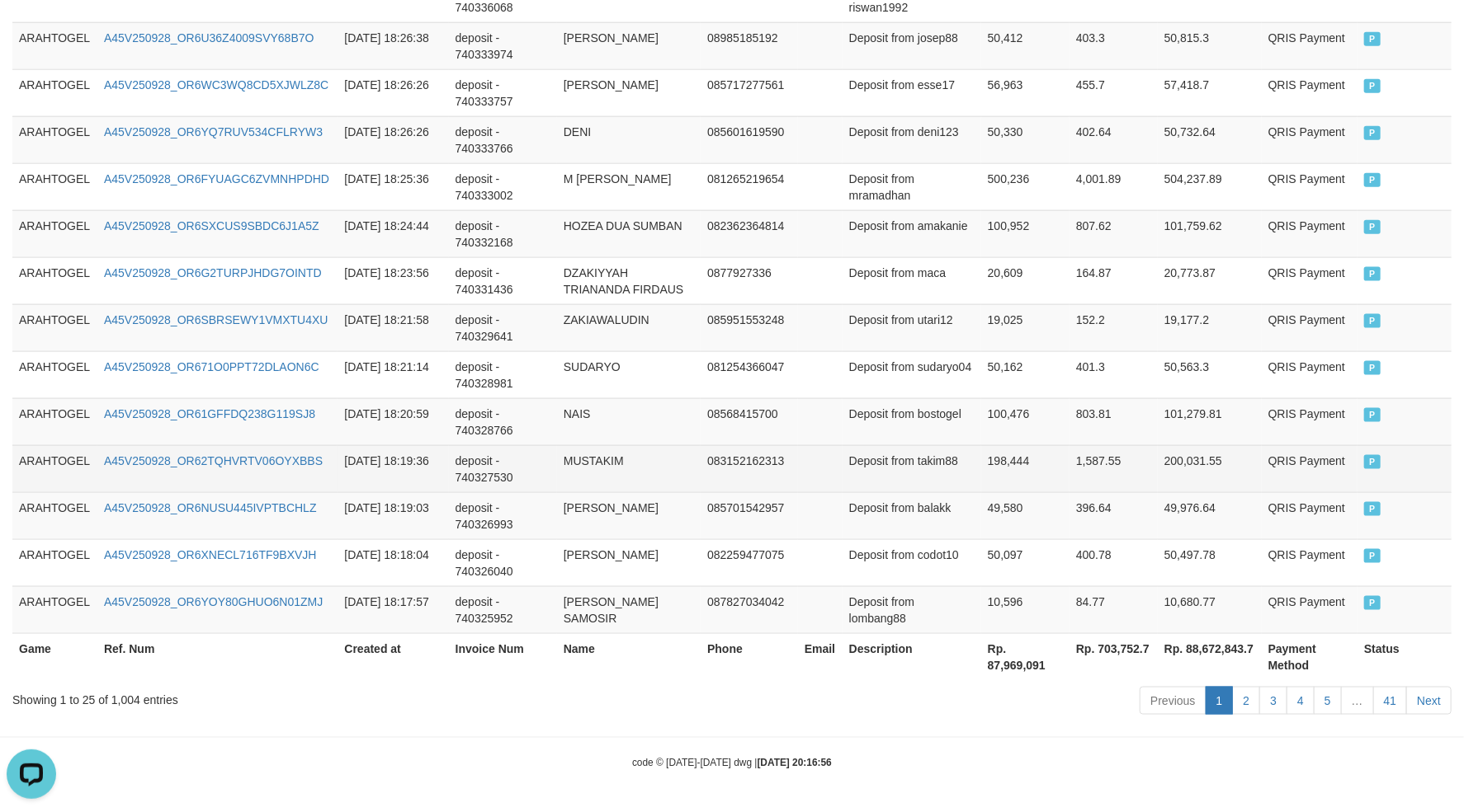
click at [678, 450] on td "MUSTAKIM" at bounding box center [629, 469] width 143 height 47
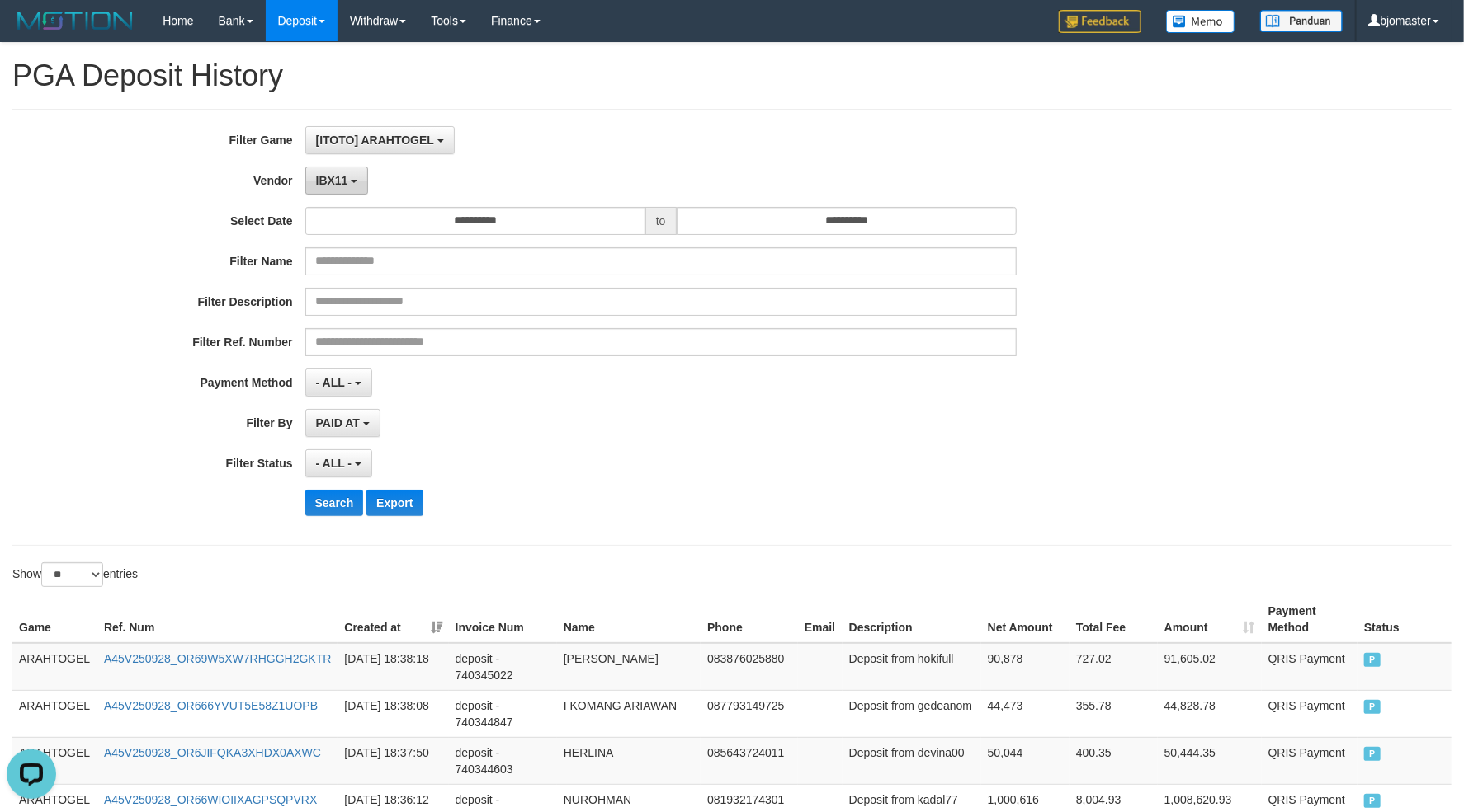
click at [348, 182] on button "IBX11" at bounding box center [336, 180] width 63 height 28
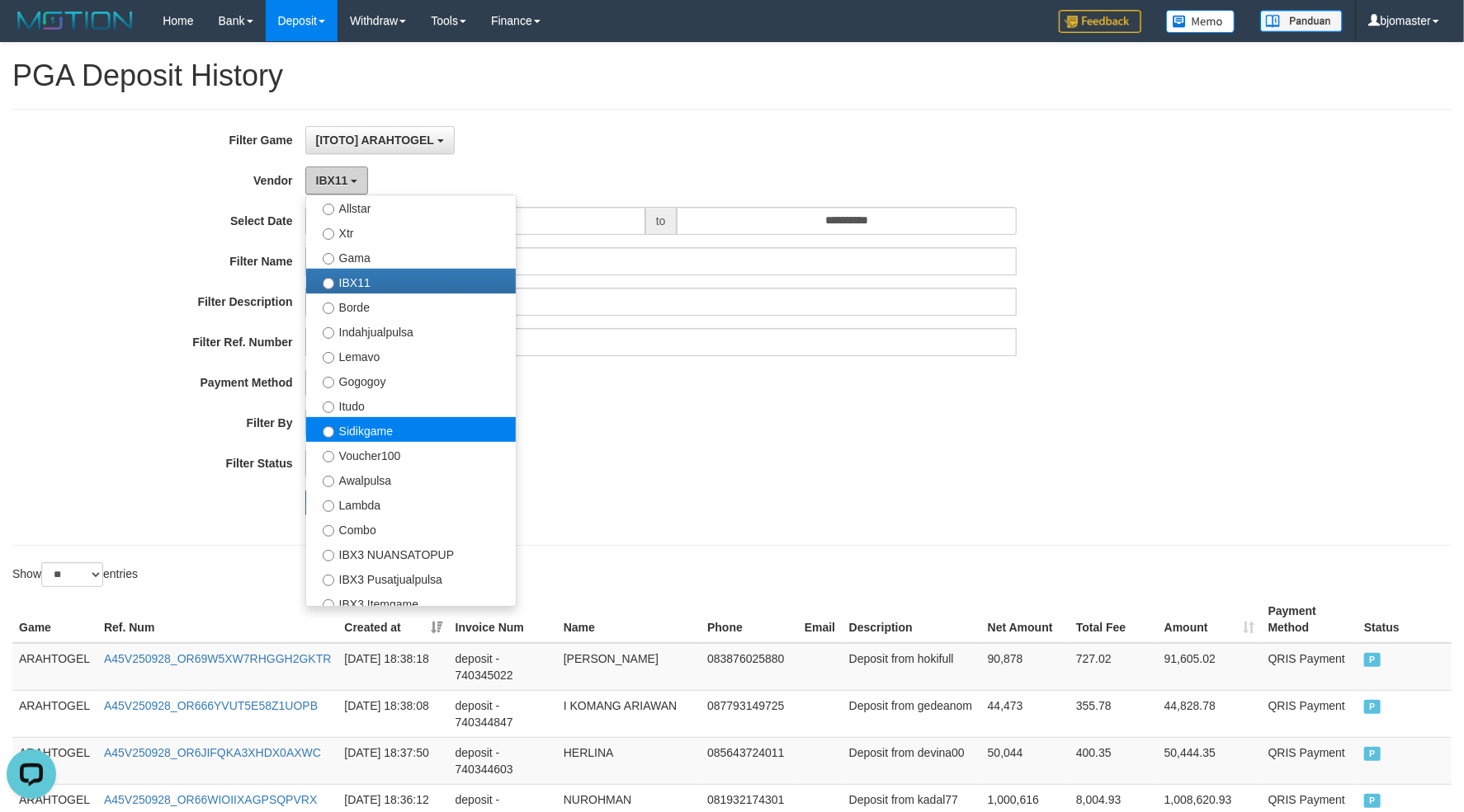
scroll to position [463, 0]
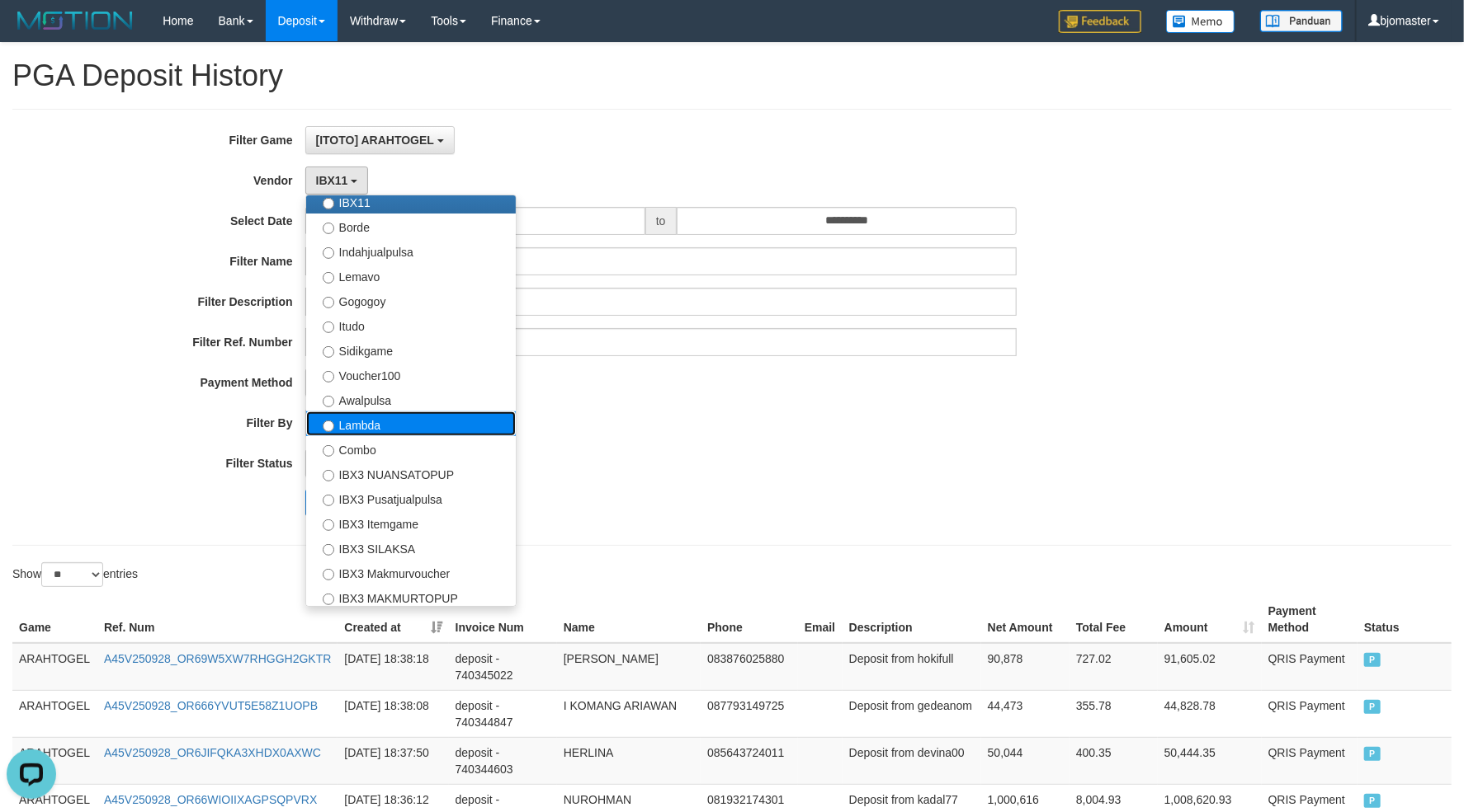
click at [405, 424] on label "Lambda" at bounding box center [410, 424] width 210 height 24
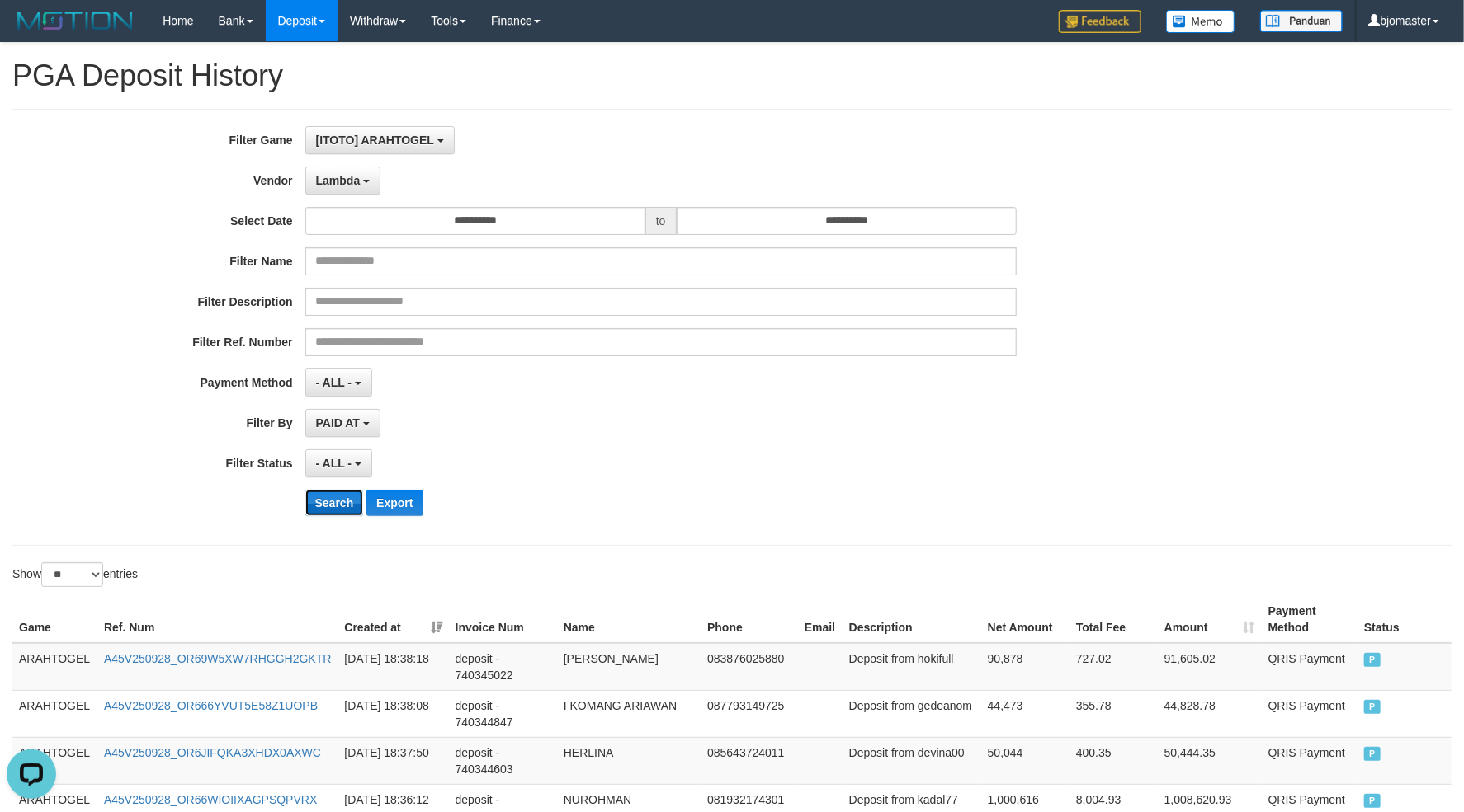
click at [313, 503] on button "Search" at bounding box center [335, 503] width 59 height 26
click at [684, 455] on div "- ALL - SELECT ALL - ALL - SELECT STATUS PENDING/UNPAID PAID CANCELED EXPIRED" at bounding box center [661, 463] width 711 height 28
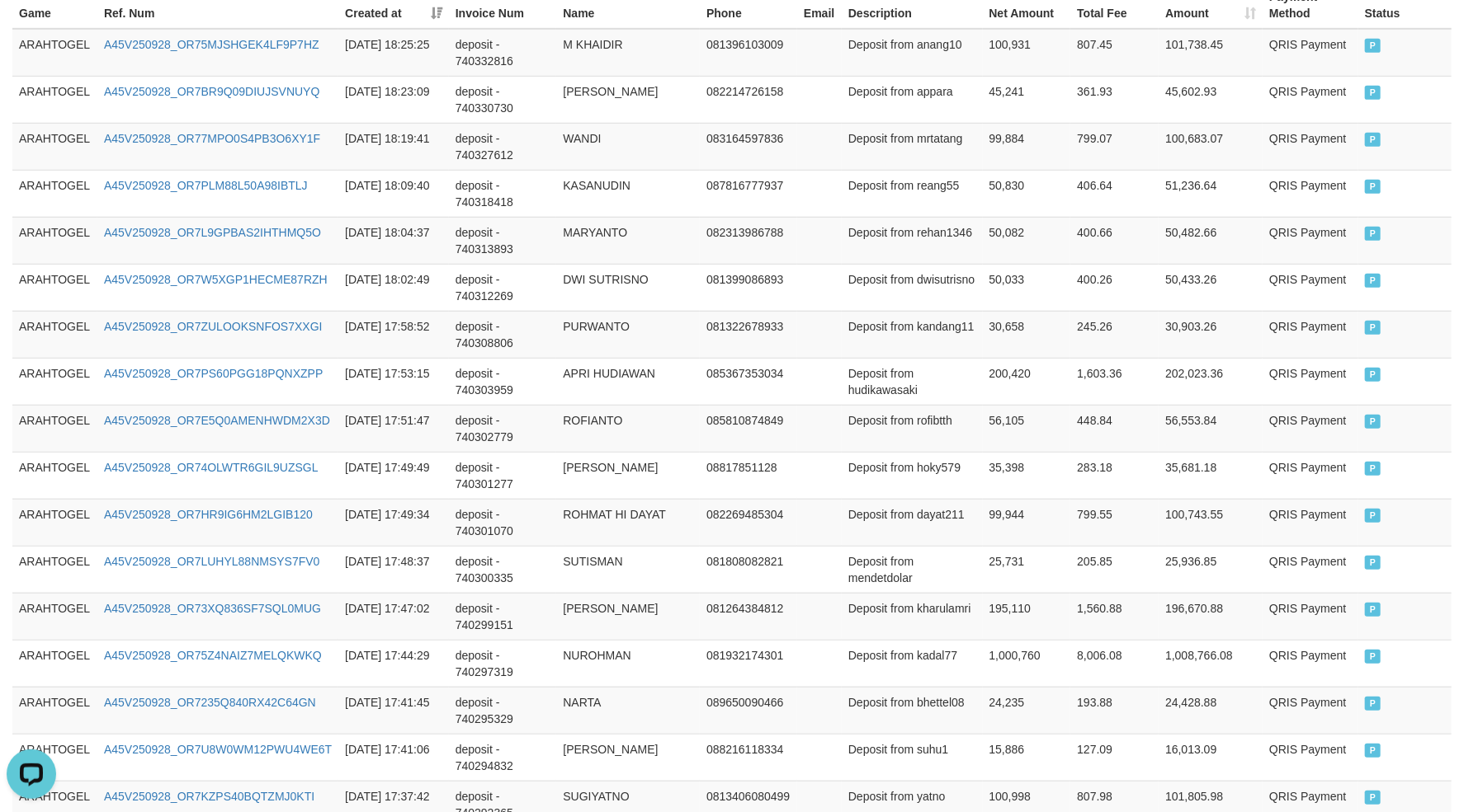
scroll to position [1189, 0]
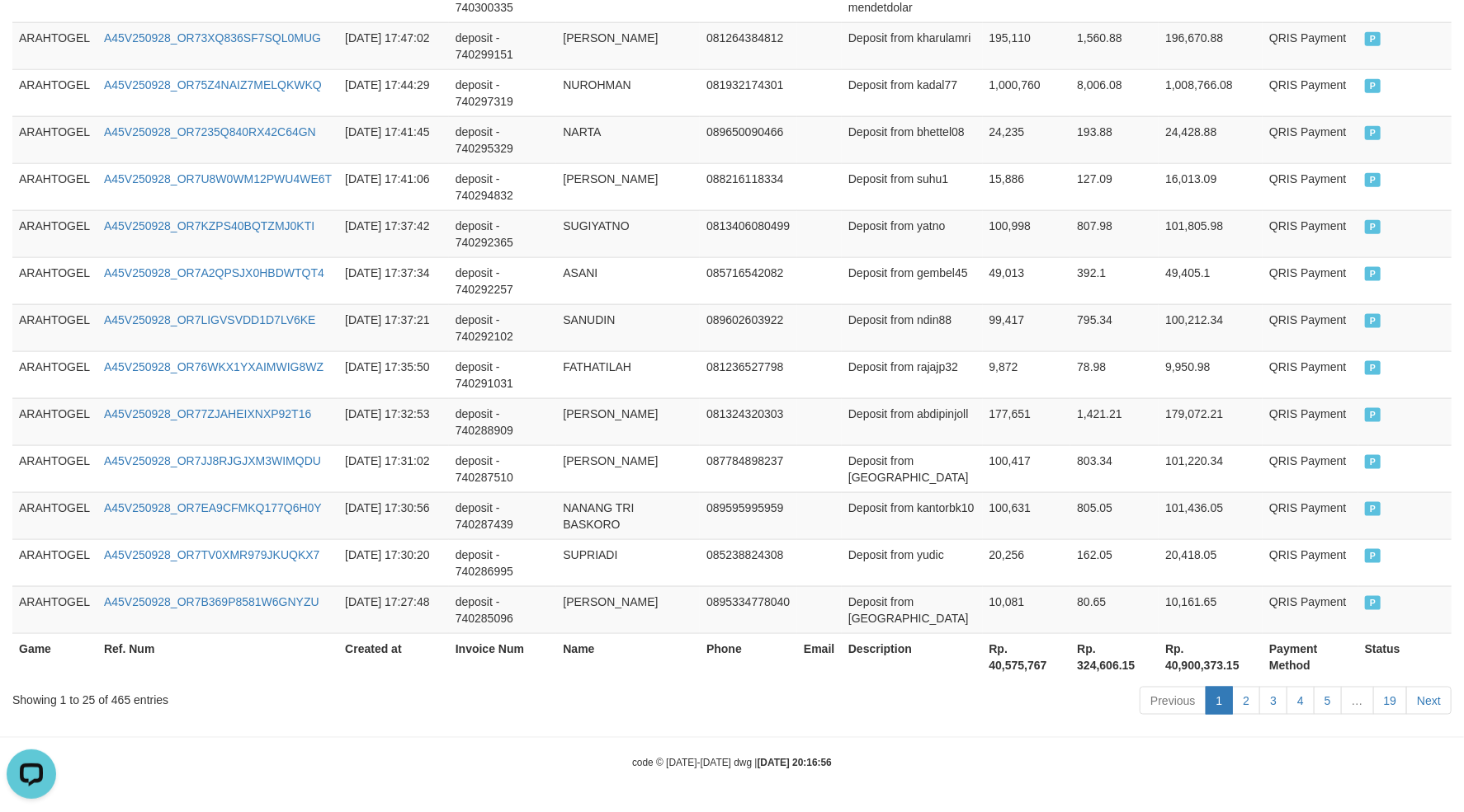
click at [994, 670] on th "Rp. 40,575,767" at bounding box center [1027, 657] width 88 height 47
drag, startPoint x: 994, startPoint y: 670, endPoint x: 1042, endPoint y: 660, distance: 49.0
click at [1042, 660] on th "Rp. 40,575,767" at bounding box center [1027, 657] width 88 height 47
copy th "40,575,767"
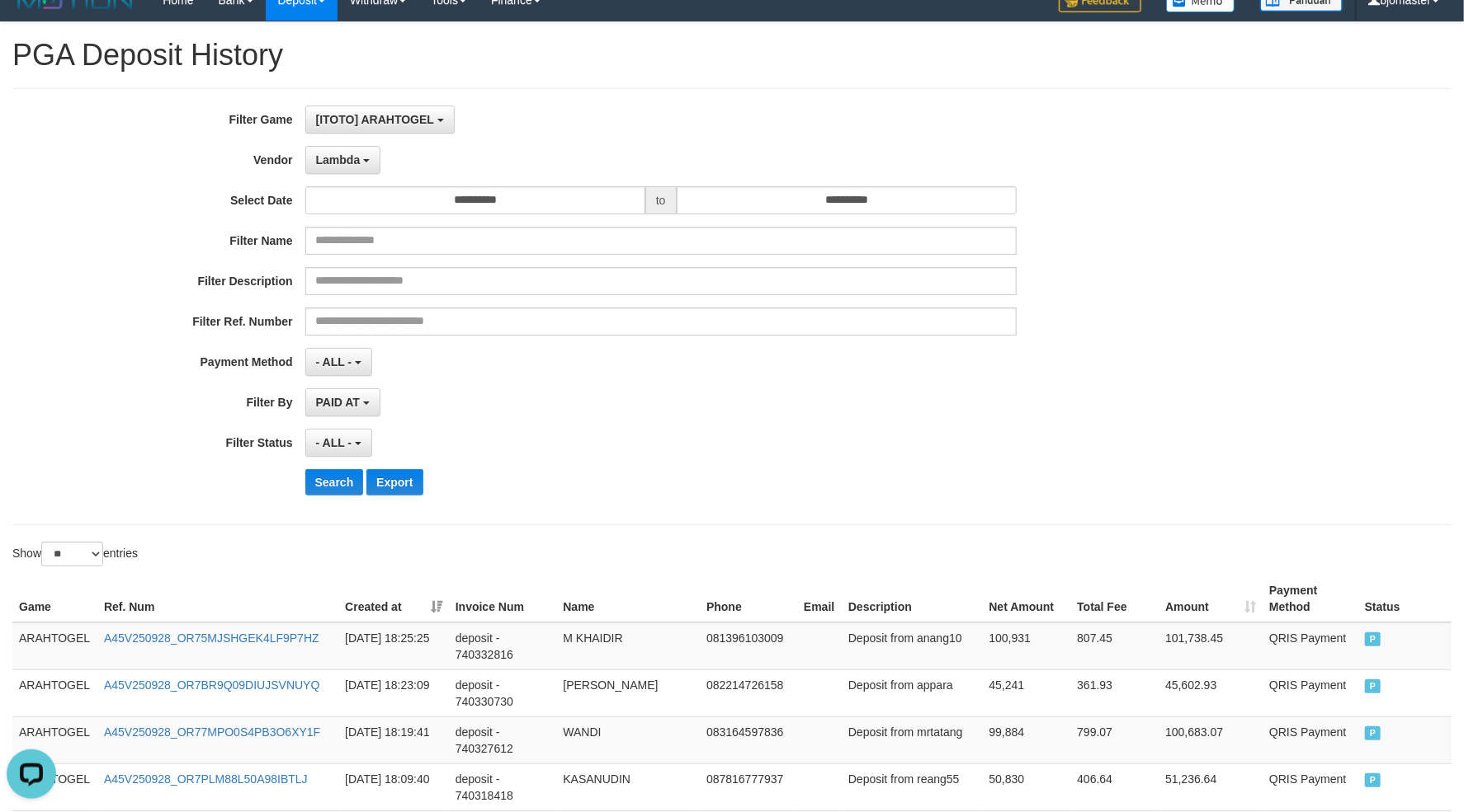
scroll to position [0, 0]
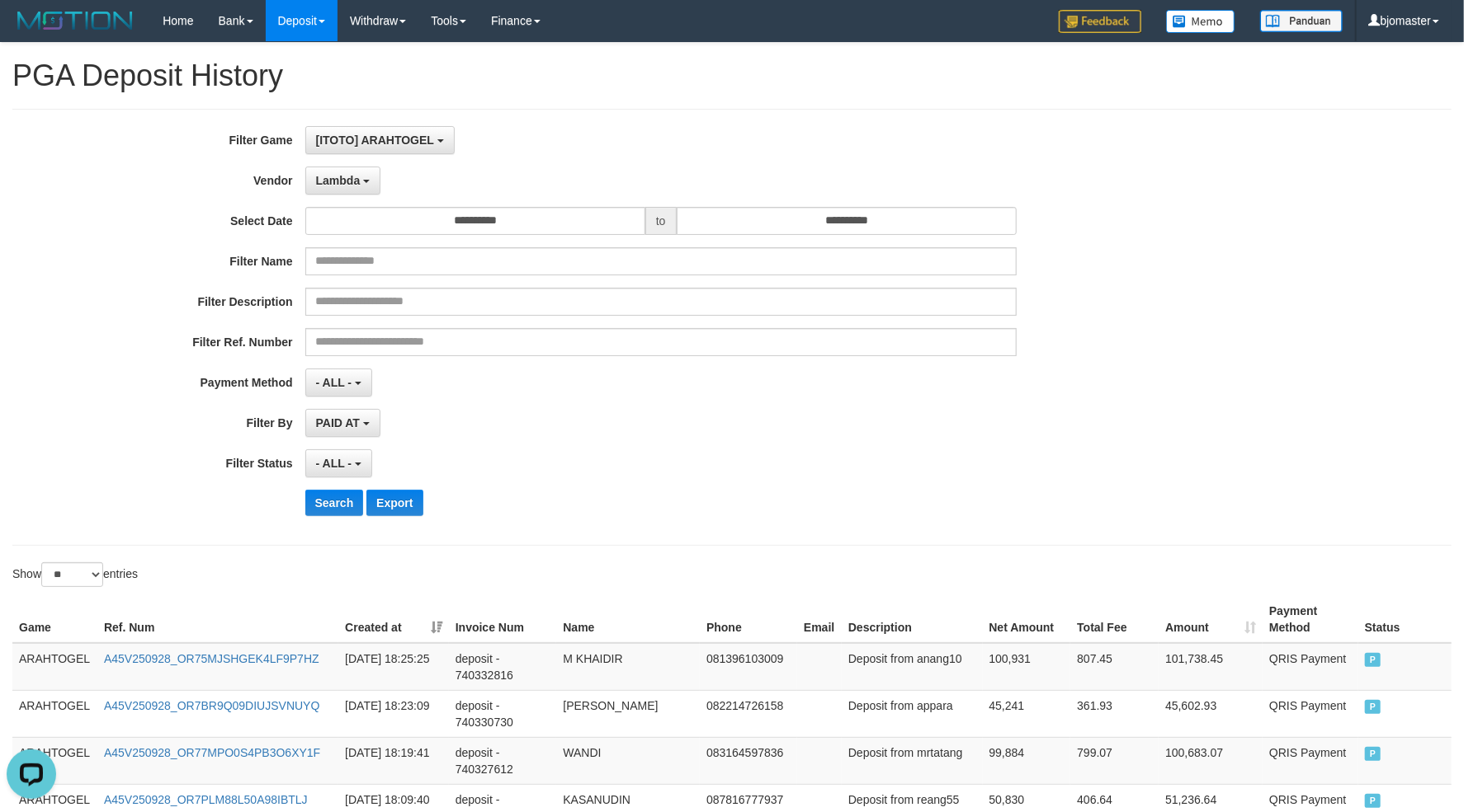
click at [624, 471] on div "- ALL - SELECT ALL - ALL - SELECT STATUS PENDING/UNPAID PAID CANCELED EXPIRED" at bounding box center [661, 463] width 711 height 28
click at [355, 184] on span "Lambda" at bounding box center [338, 181] width 45 height 13
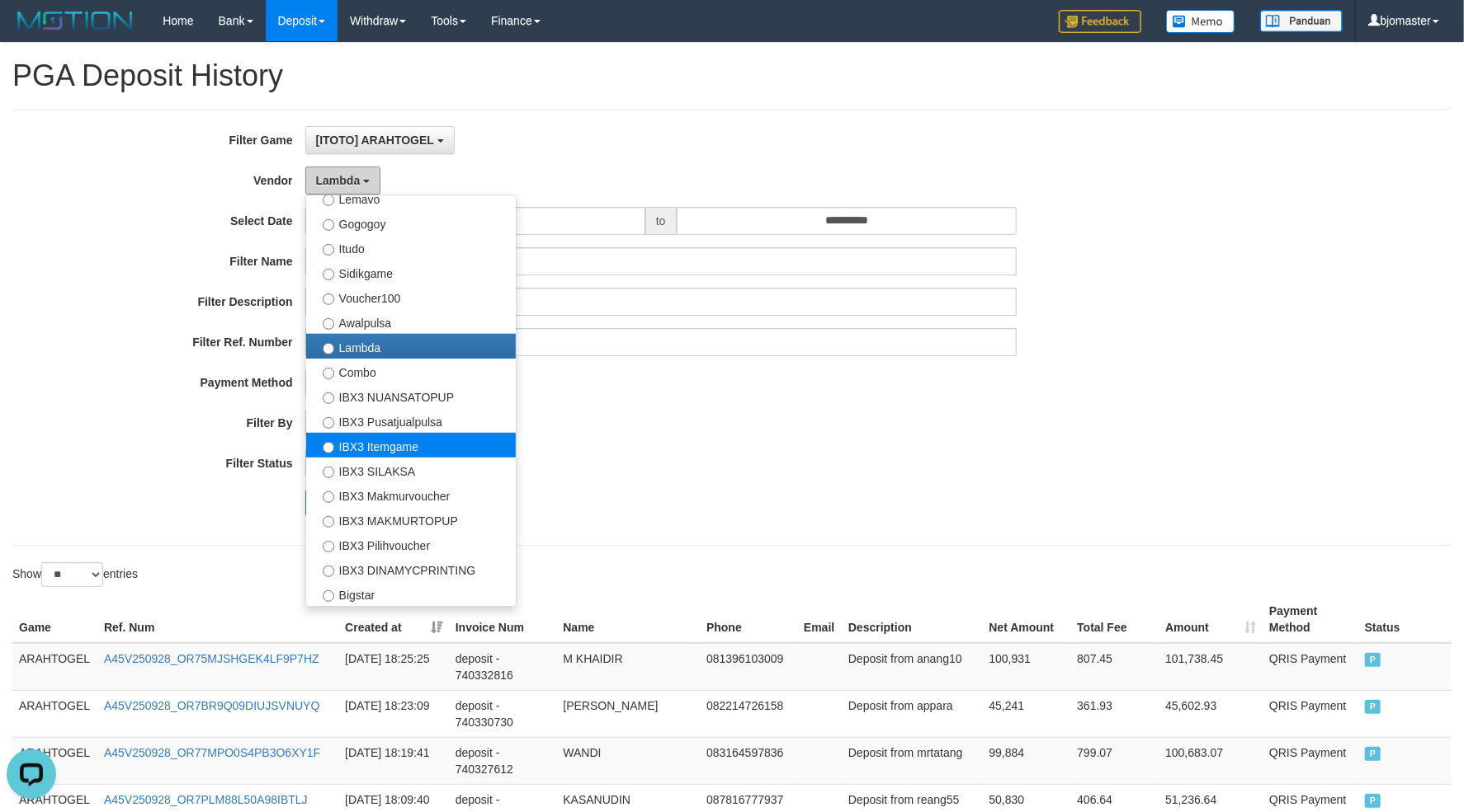
scroll to position [614, 0]
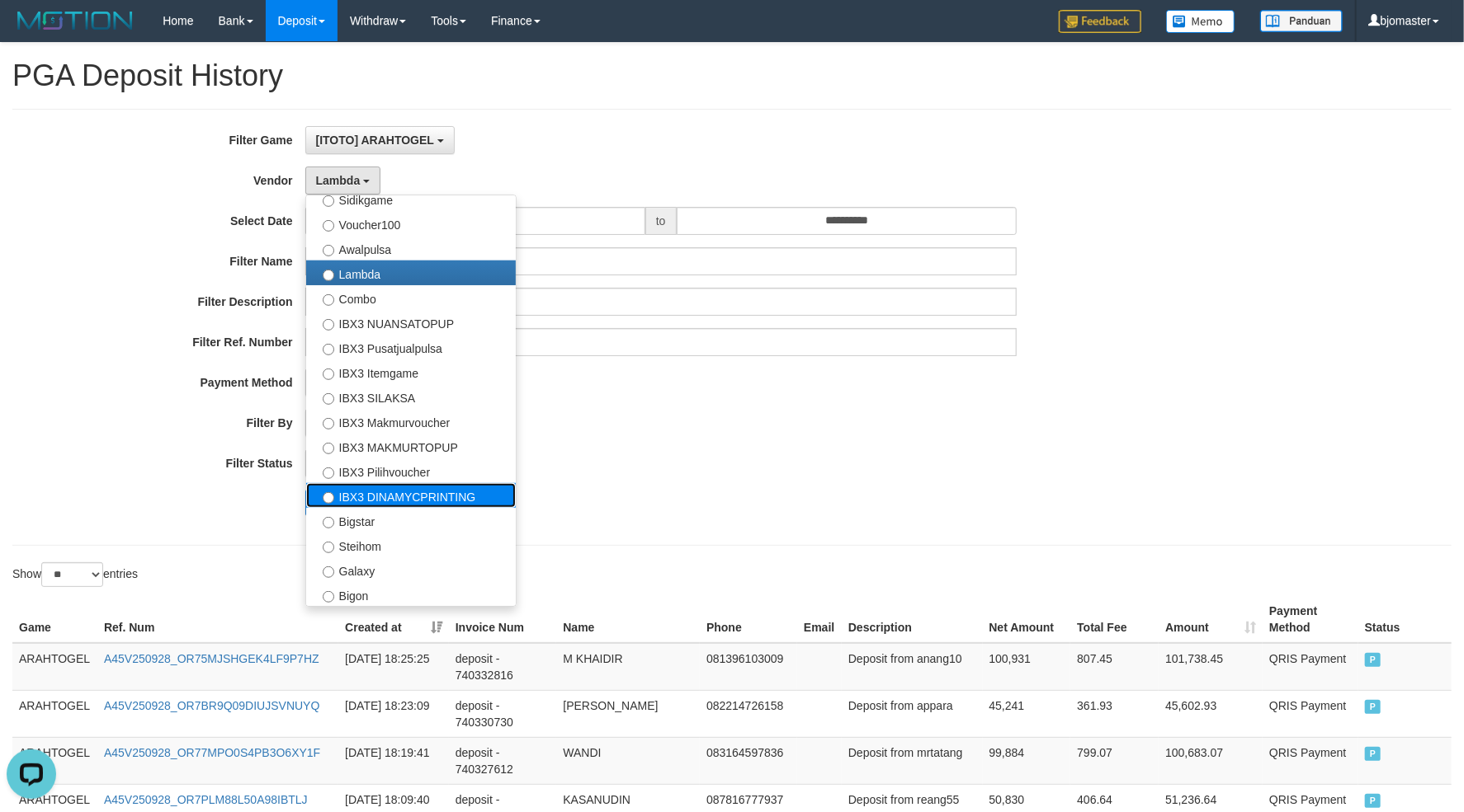
click at [417, 498] on label "IBX3 DINAMYCPRINTING" at bounding box center [410, 495] width 210 height 24
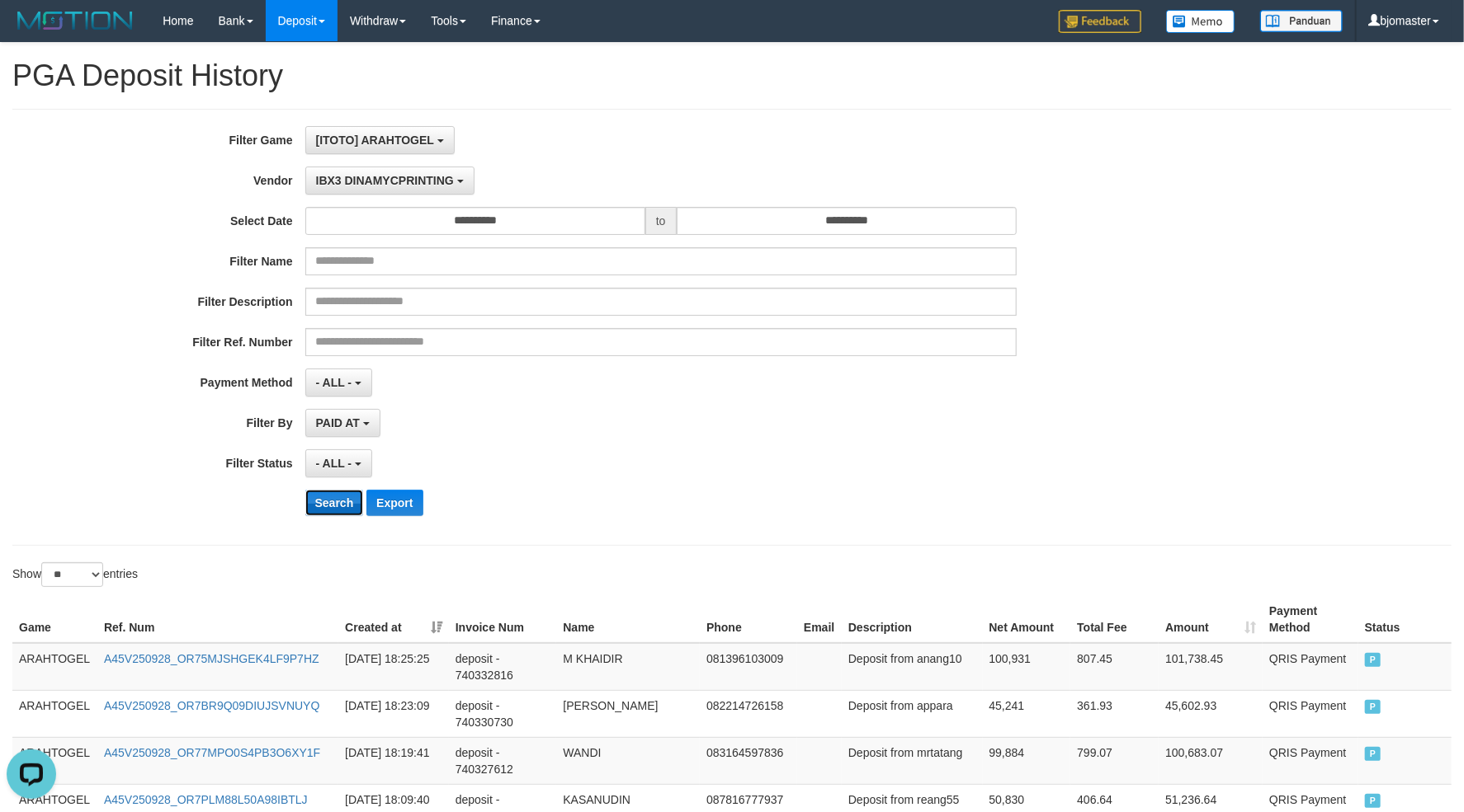
click at [335, 505] on button "Search" at bounding box center [335, 503] width 59 height 26
click at [736, 451] on div "- ALL - SELECT ALL - ALL - SELECT STATUS PENDING/UNPAID PAID CANCELED EXPIRED" at bounding box center [661, 463] width 711 height 28
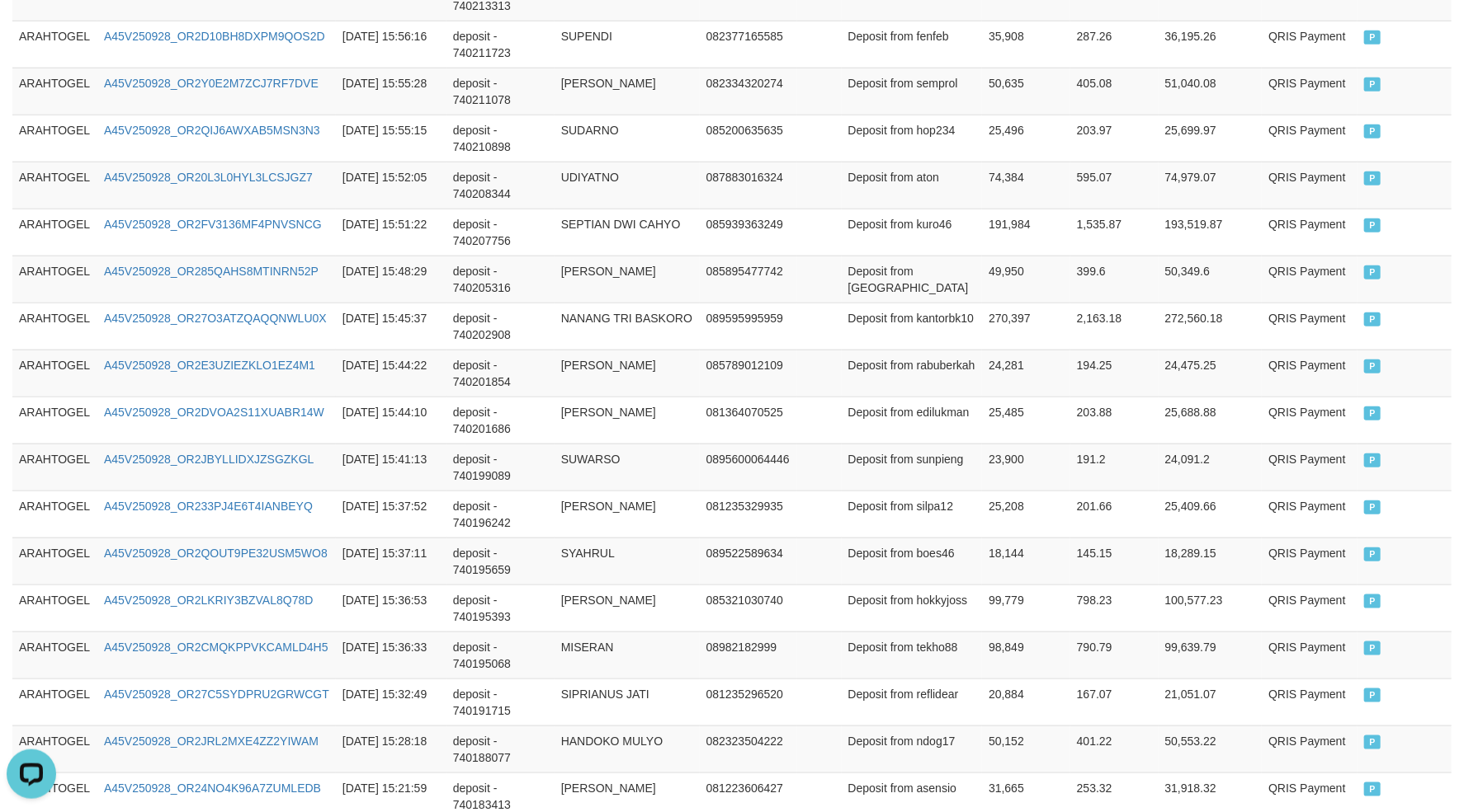
scroll to position [1046, 0]
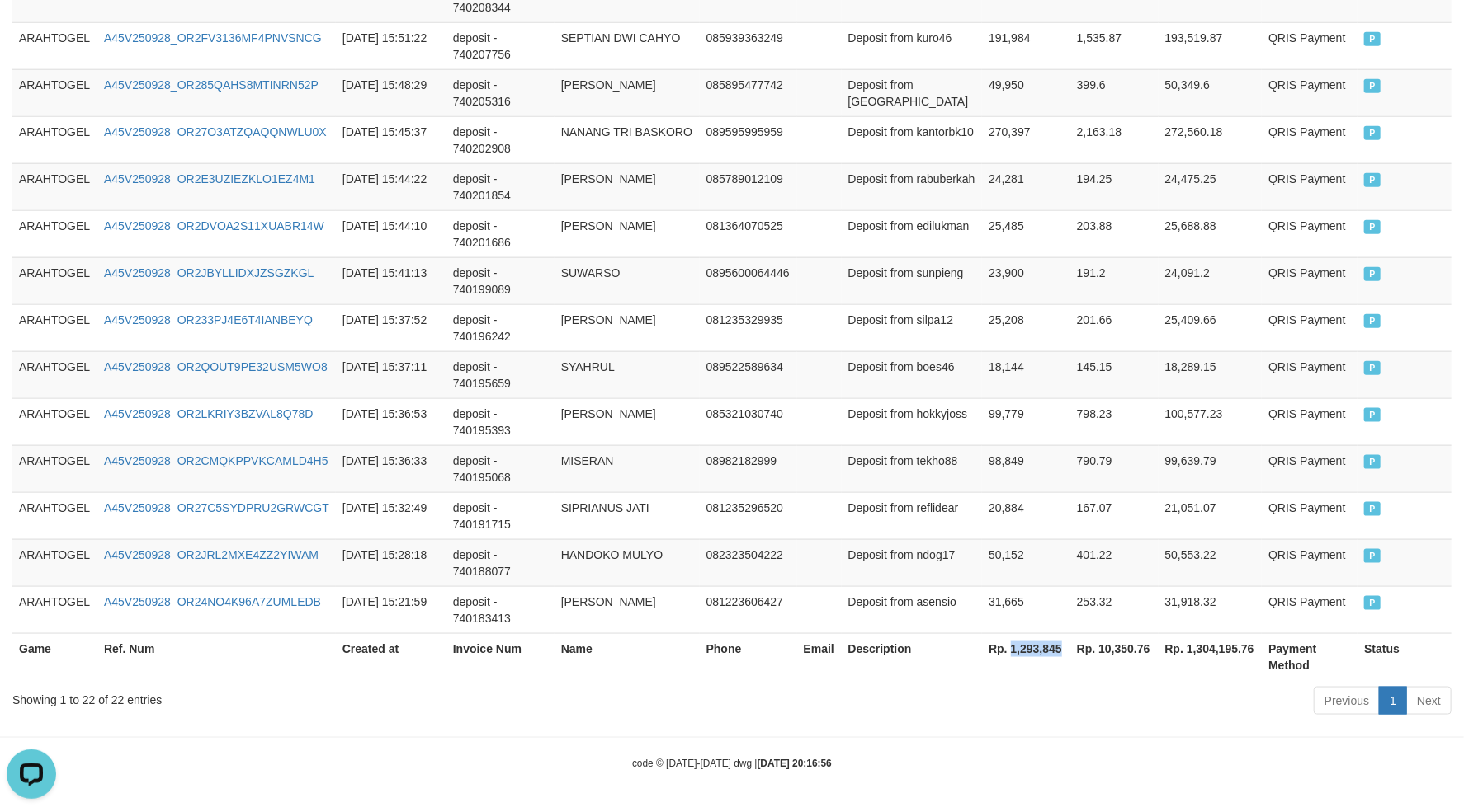
drag, startPoint x: 1010, startPoint y: 645, endPoint x: 1063, endPoint y: 649, distance: 53.2
click at [1063, 649] on th "Rp. 1,293,845" at bounding box center [1026, 657] width 88 height 47
copy th "1,293,845"
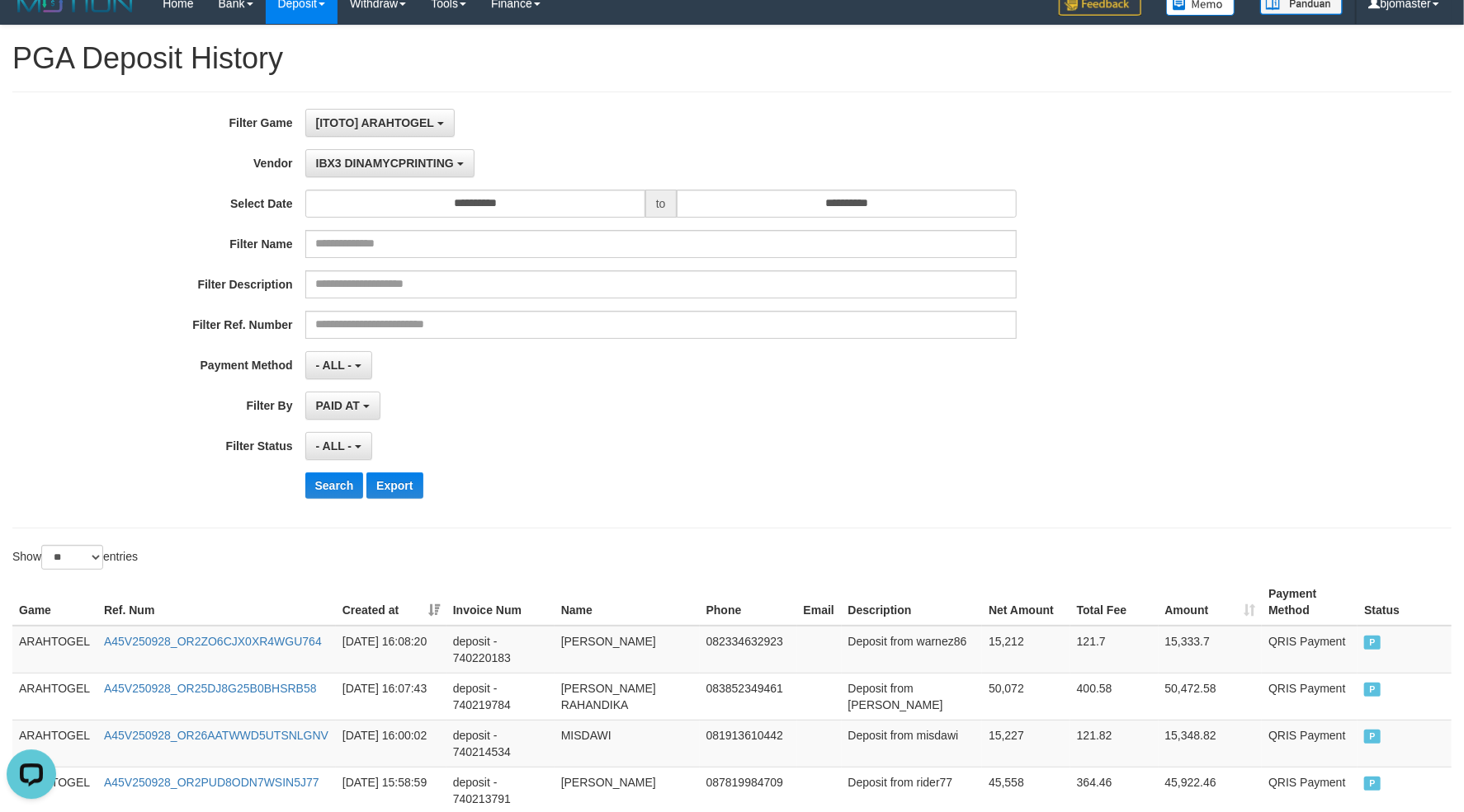
scroll to position [0, 0]
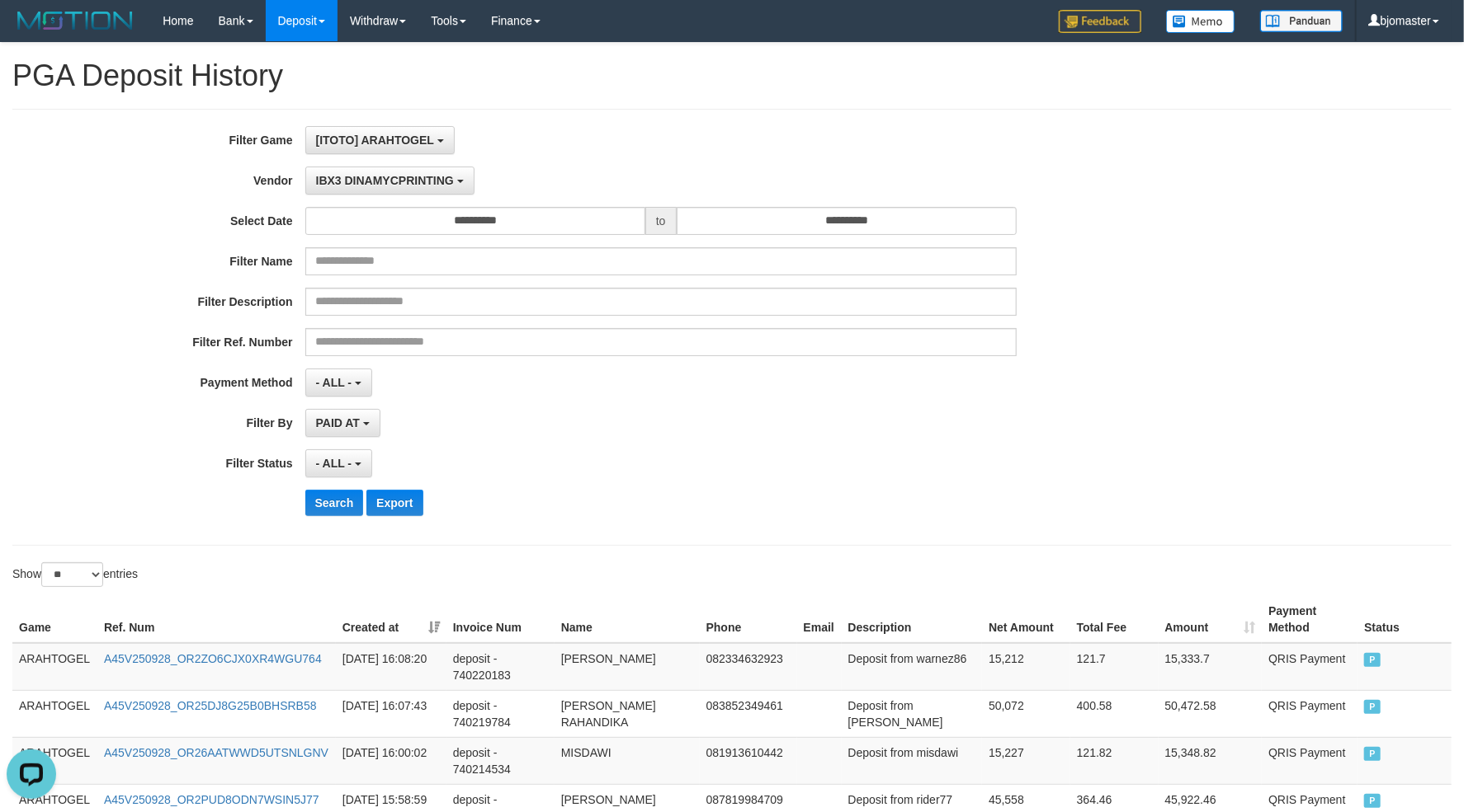
click at [512, 446] on div "**********" at bounding box center [609, 328] width 1220 height 403
click at [418, 183] on span "IBX3 DINAMYCPRINTING" at bounding box center [384, 181] width 137 height 13
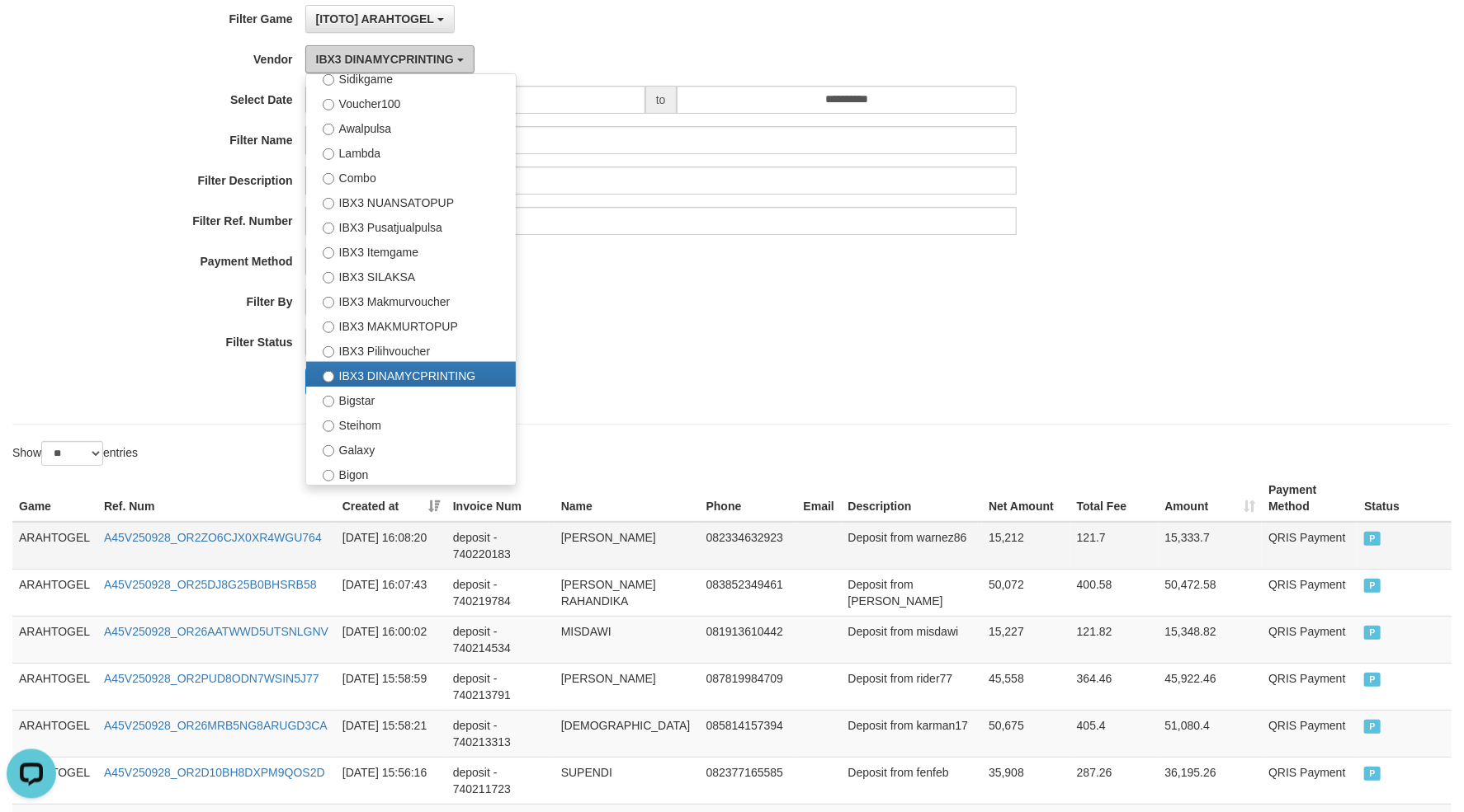
scroll to position [177, 0]
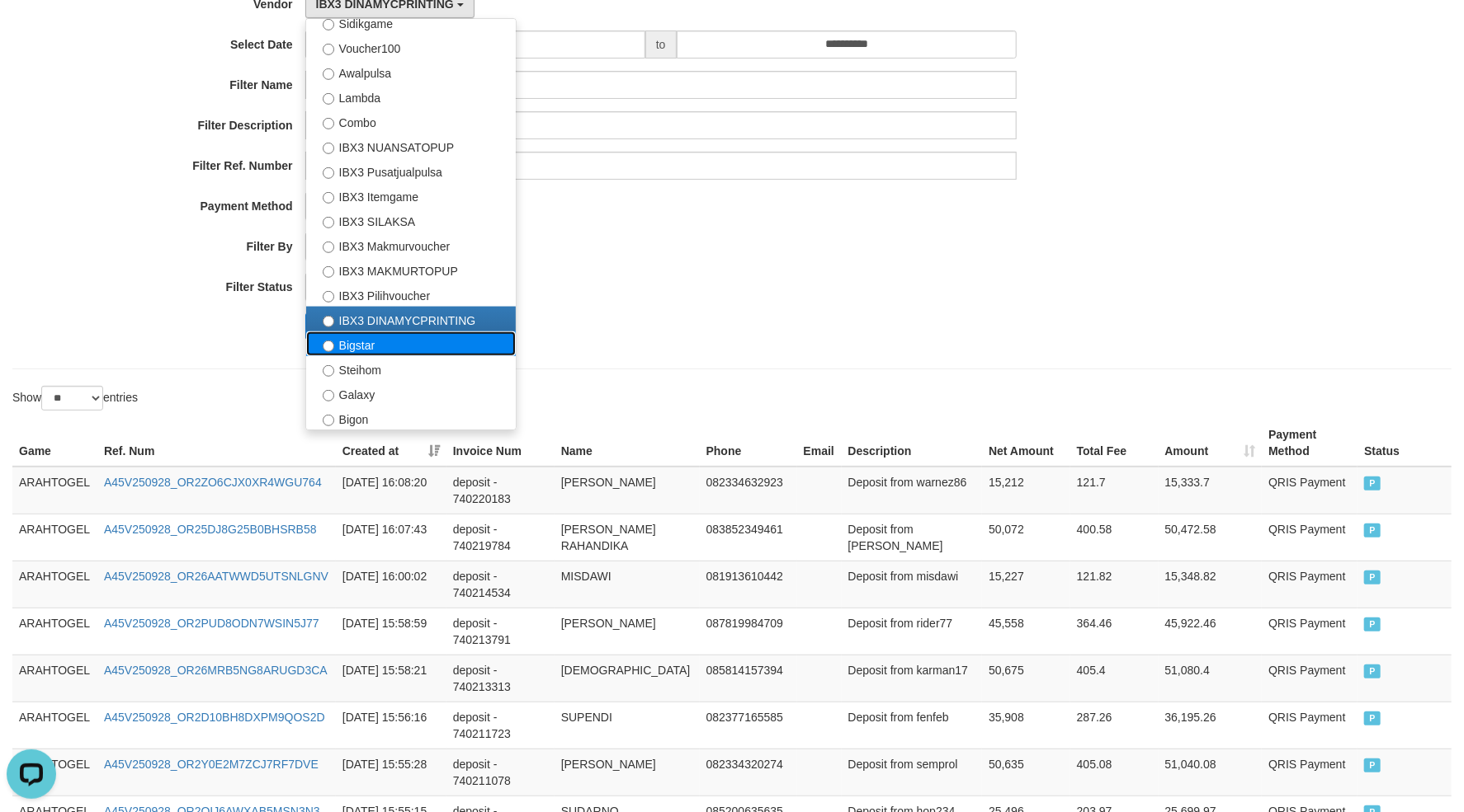
click at [395, 340] on label "Bigstar" at bounding box center [410, 344] width 210 height 24
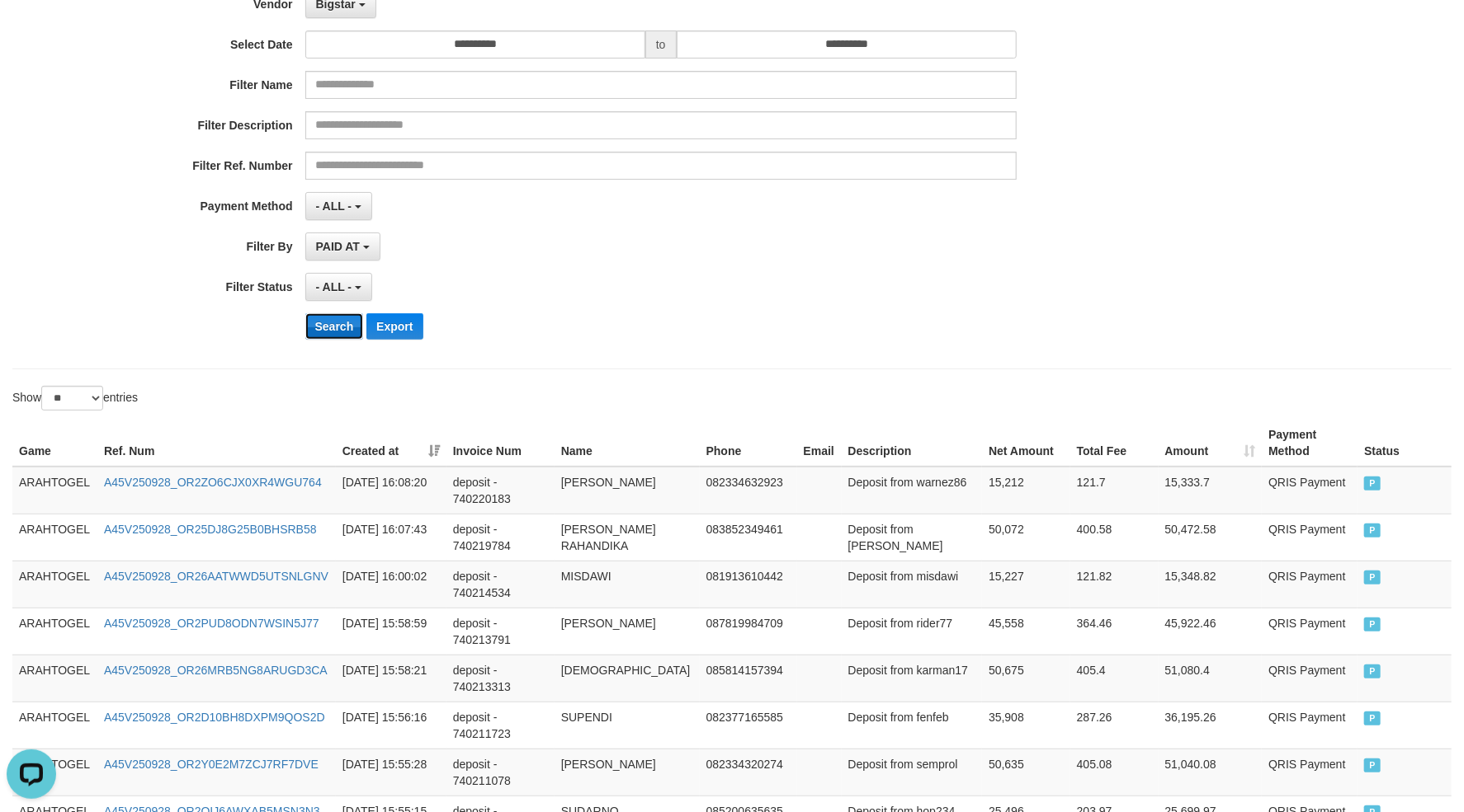
click at [347, 332] on button "Search" at bounding box center [335, 326] width 59 height 26
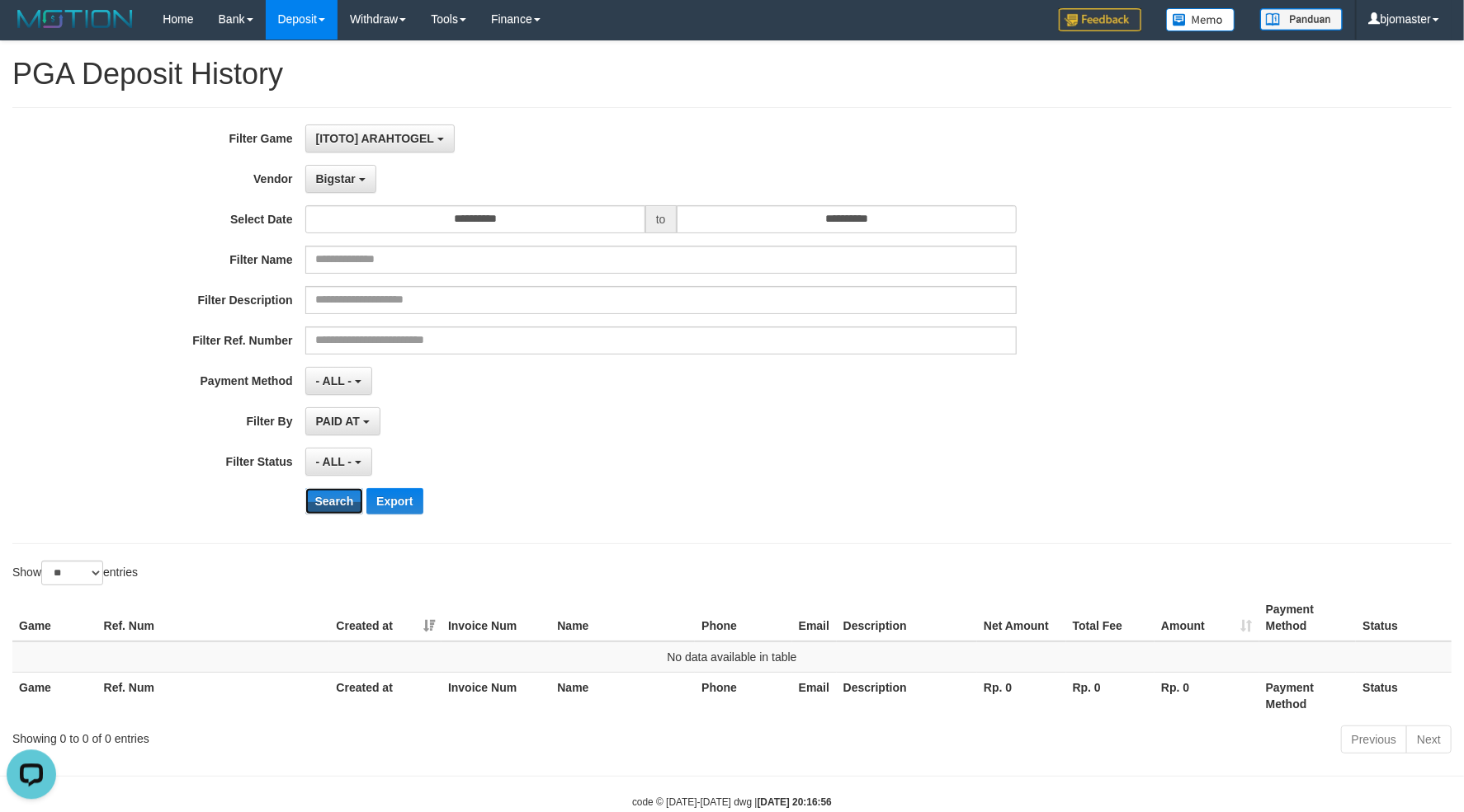
scroll to position [0, 0]
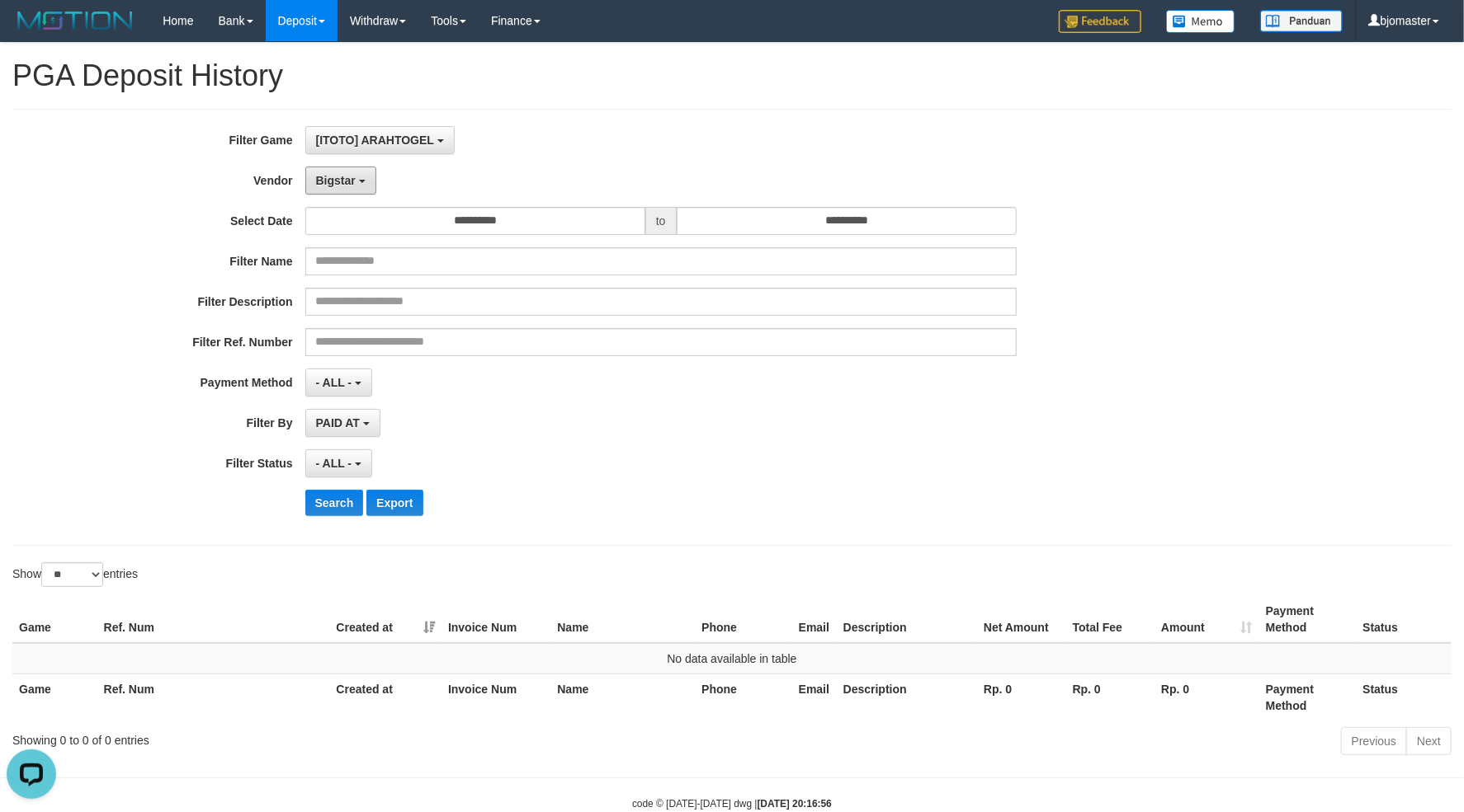
click at [314, 180] on button "Bigstar" at bounding box center [341, 180] width 71 height 28
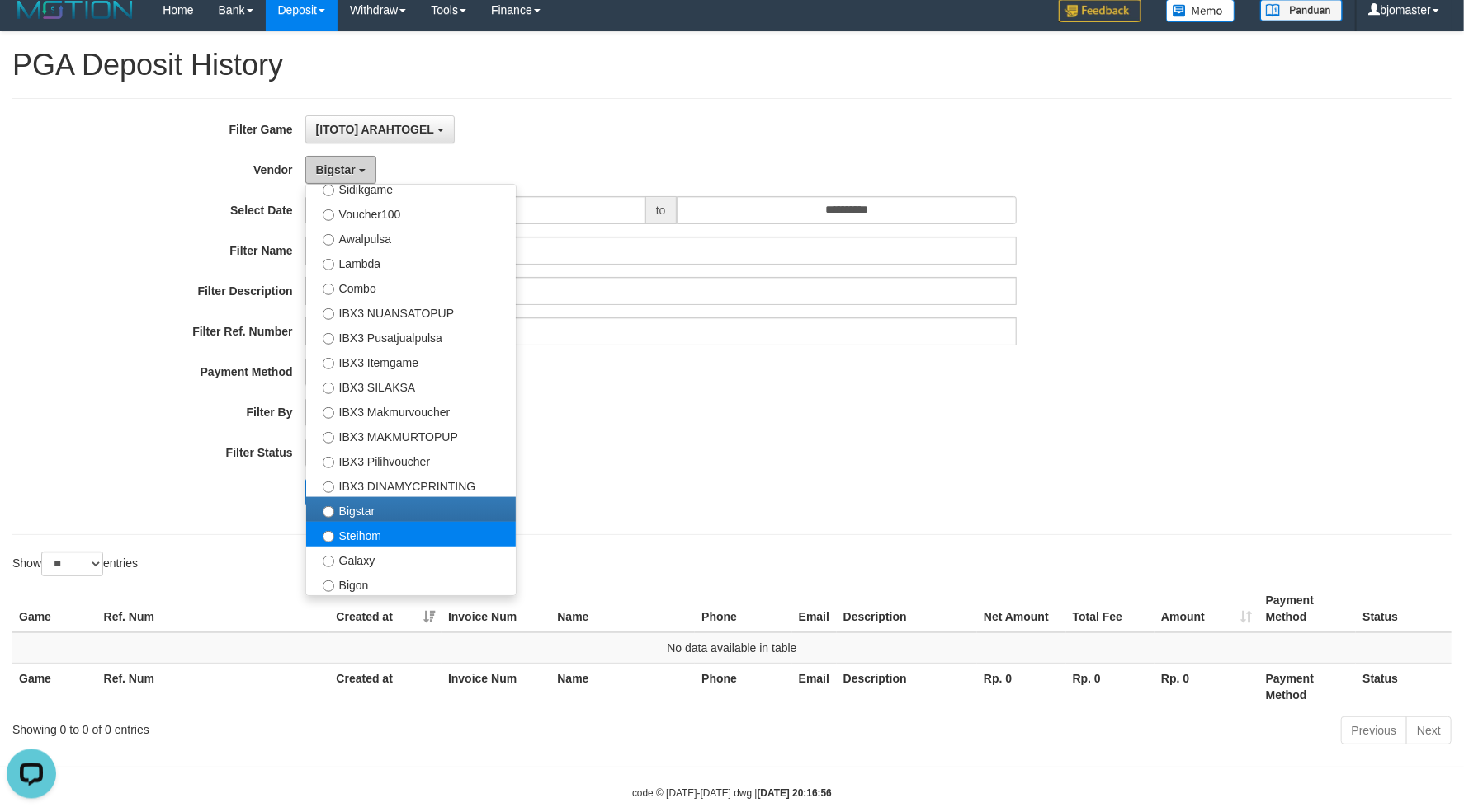
scroll to position [41, 0]
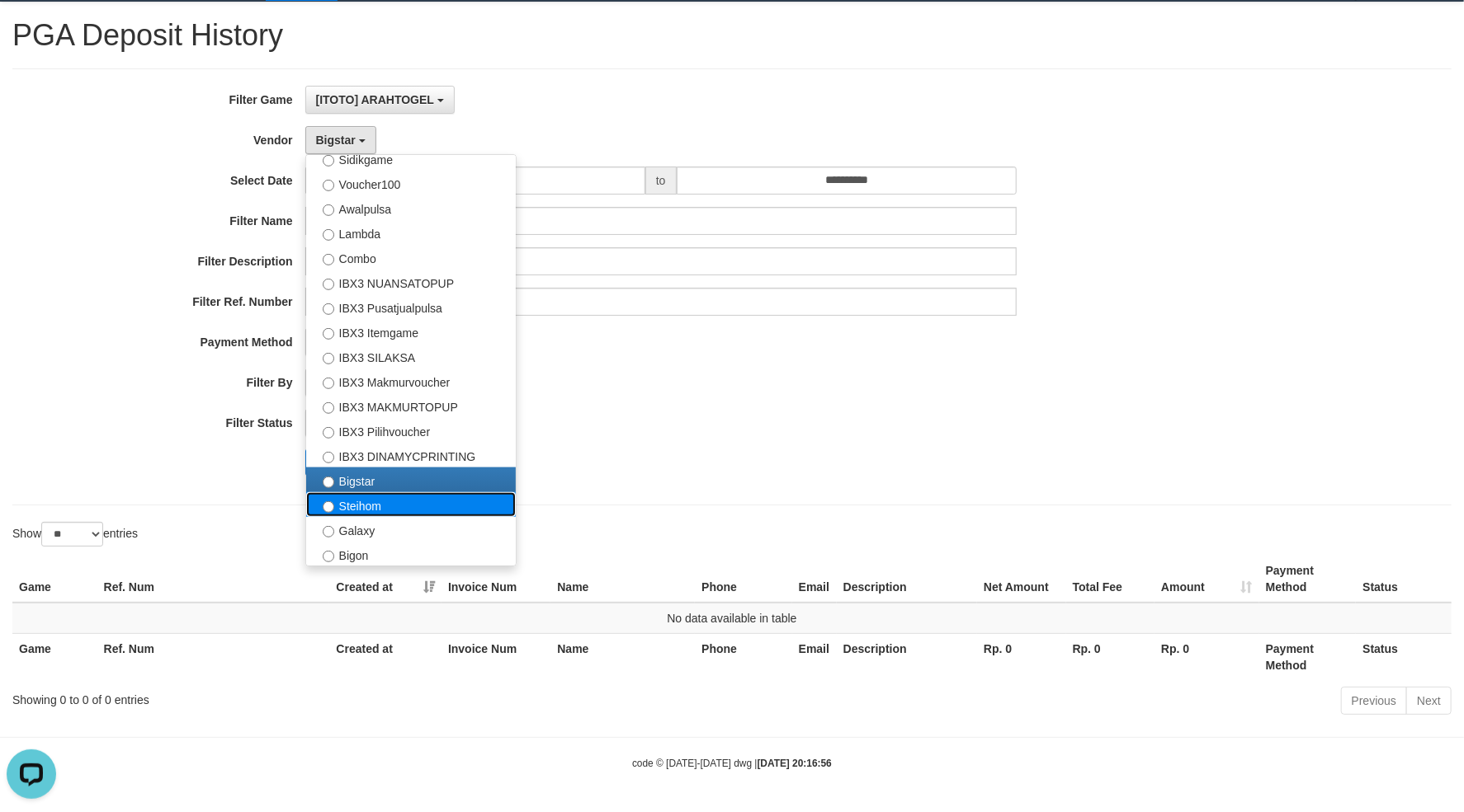
click at [379, 515] on label "Steihom" at bounding box center [410, 504] width 210 height 24
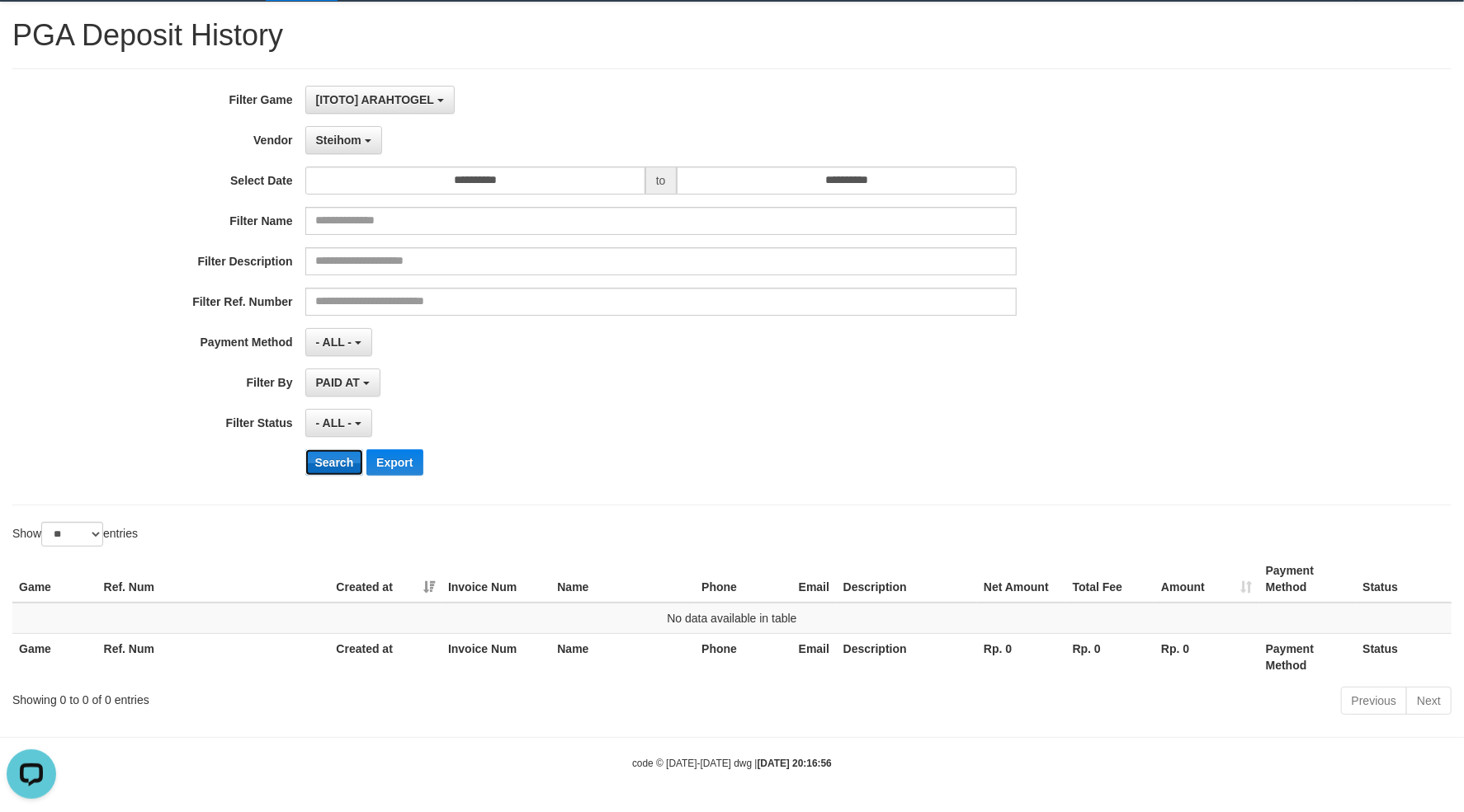
click at [339, 471] on button "Search" at bounding box center [335, 462] width 59 height 26
click at [342, 136] on span "Steihom" at bounding box center [339, 141] width 46 height 13
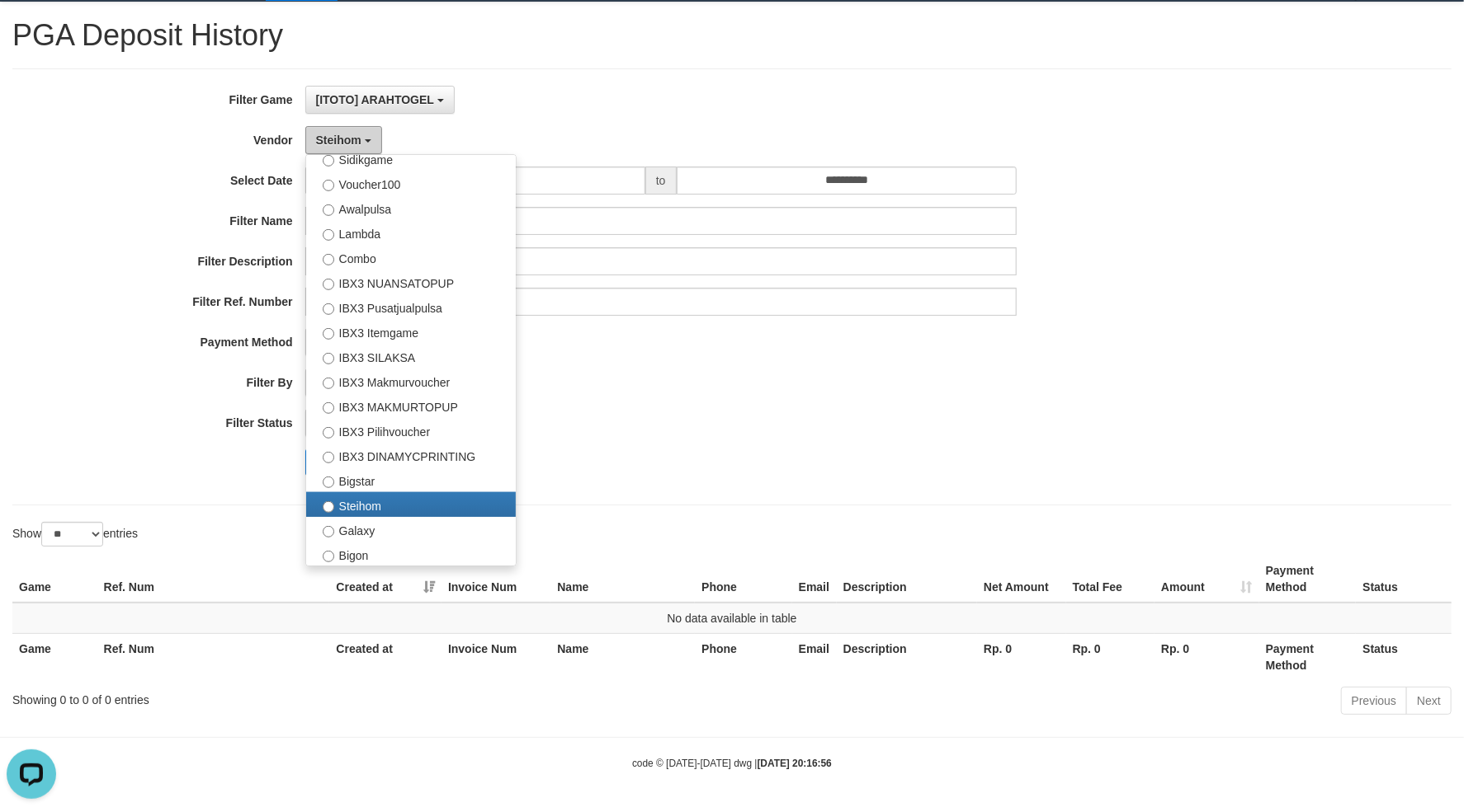
scroll to position [614, 0]
click at [372, 535] on label "Galaxy" at bounding box center [410, 529] width 210 height 24
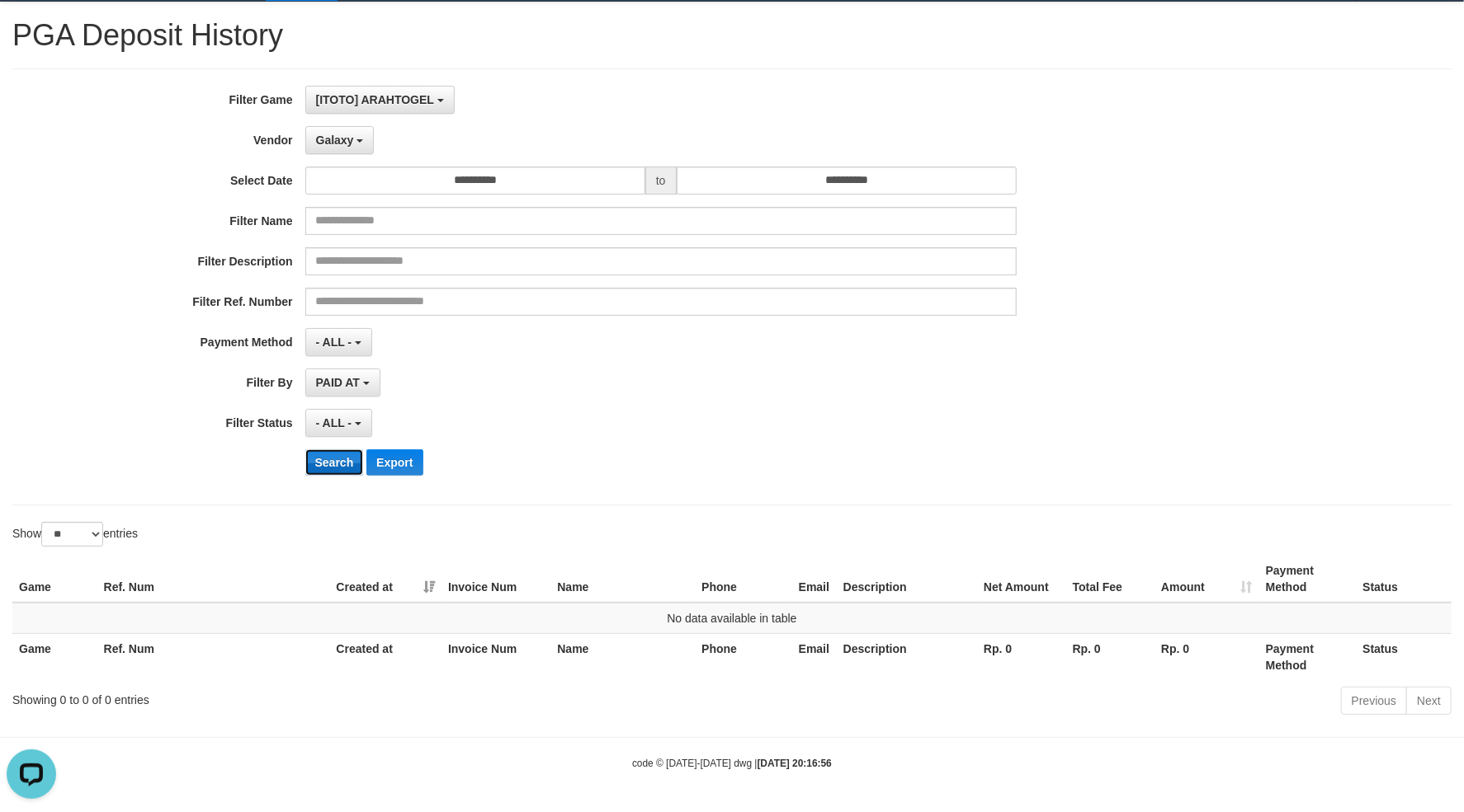
click at [346, 462] on button "Search" at bounding box center [335, 462] width 59 height 26
click at [346, 458] on button "Search" at bounding box center [335, 462] width 59 height 26
click at [329, 138] on span "Galaxy" at bounding box center [335, 141] width 38 height 13
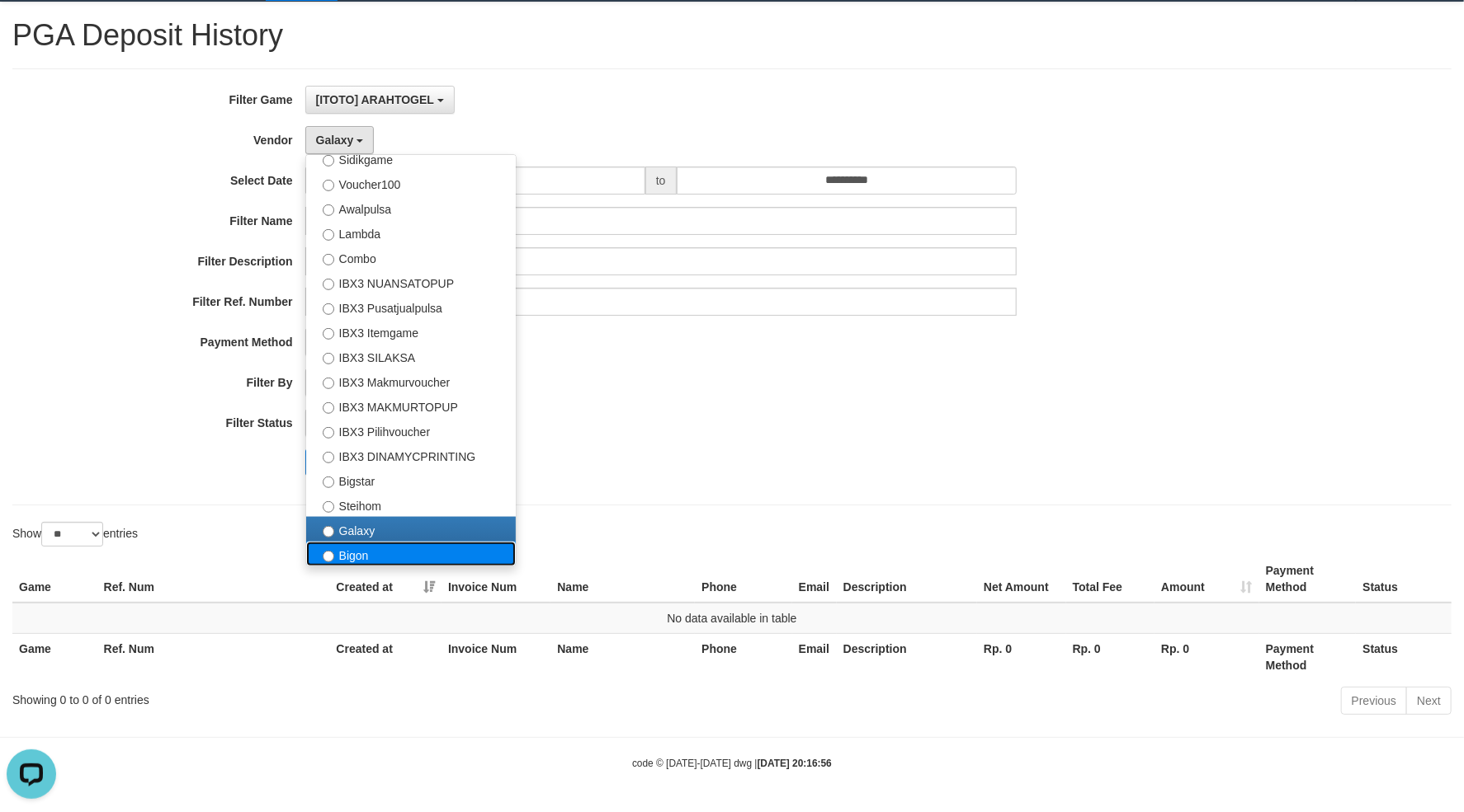
click at [379, 546] on label "Bigon" at bounding box center [410, 553] width 210 height 24
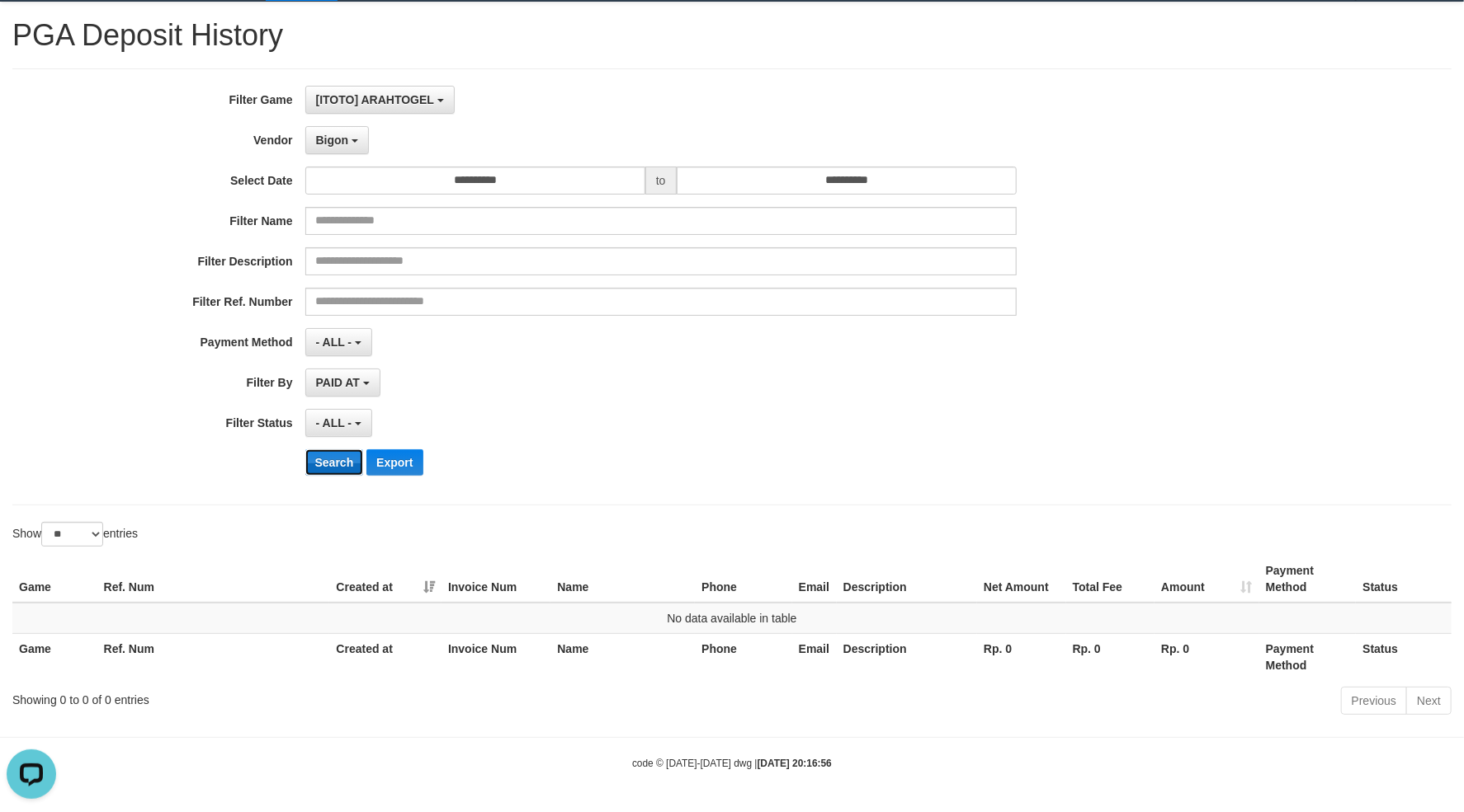
click at [341, 461] on button "Search" at bounding box center [335, 462] width 59 height 26
click at [331, 136] on span "Bigon" at bounding box center [332, 141] width 33 height 13
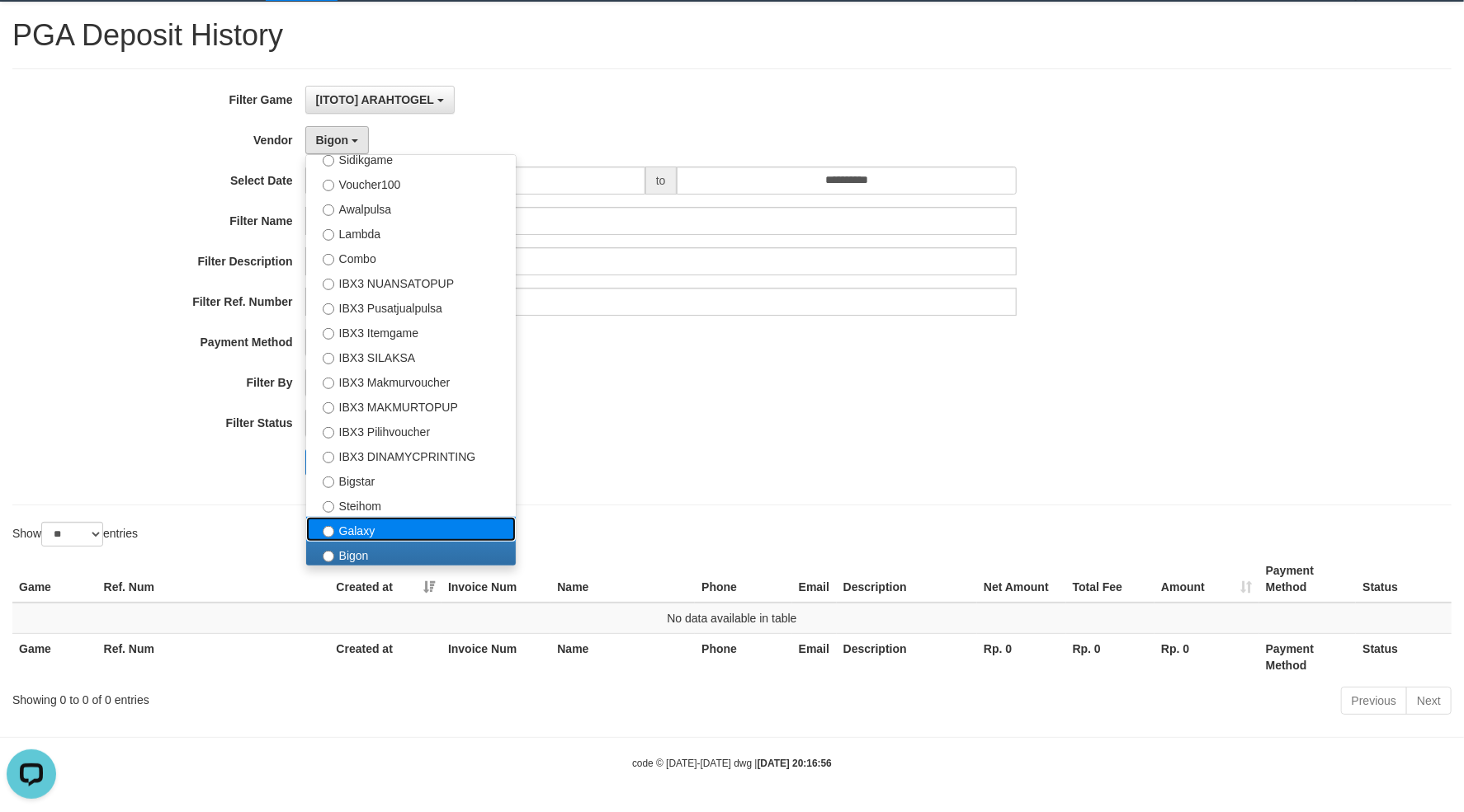
click at [381, 530] on label "Galaxy" at bounding box center [410, 529] width 210 height 24
select select "**********"
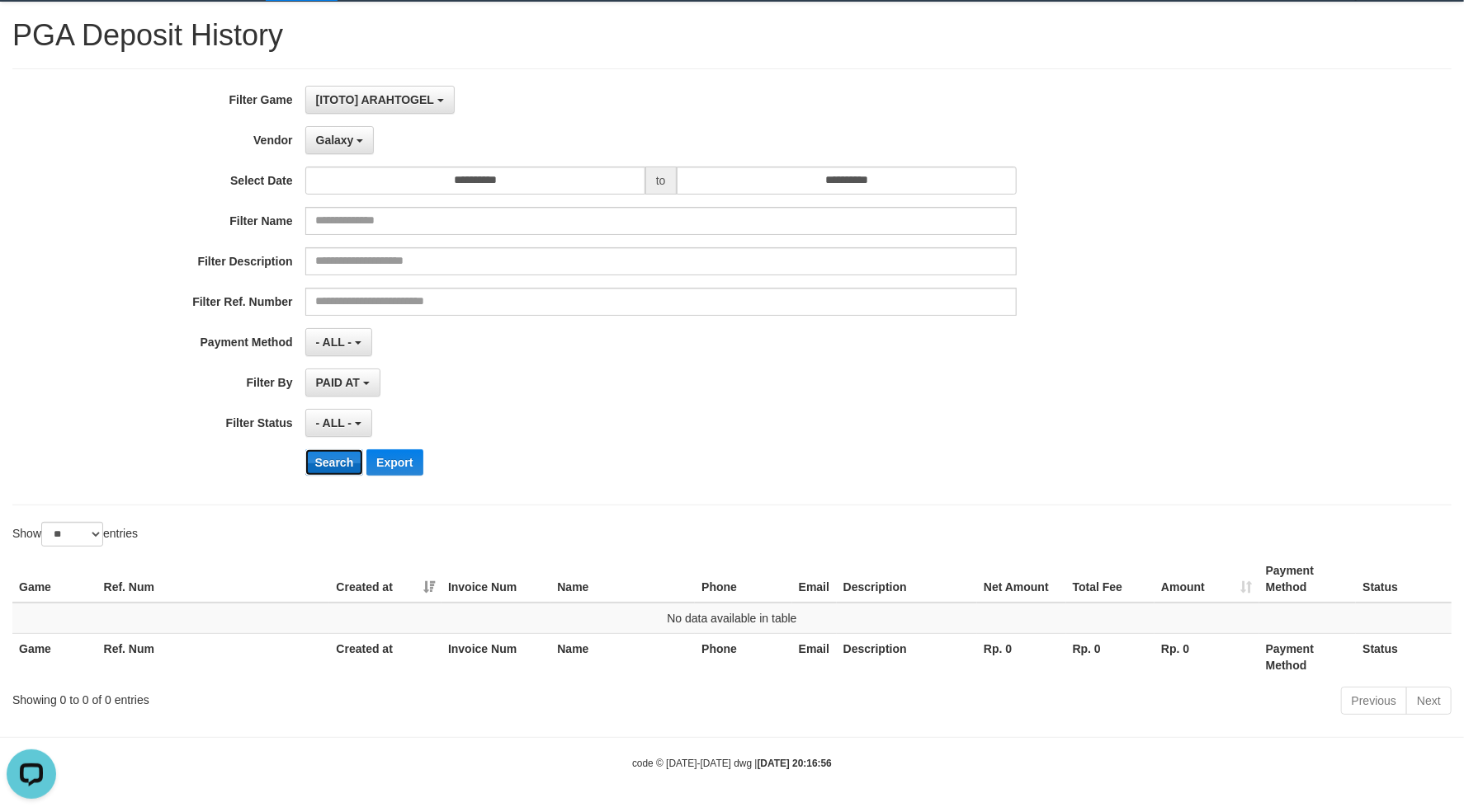
click at [342, 458] on button "Search" at bounding box center [335, 462] width 59 height 26
click at [603, 433] on div "- ALL - SELECT ALL - ALL - SELECT STATUS PENDING/UNPAID PAID CANCELED EXPIRED" at bounding box center [661, 423] width 711 height 28
